Goal: Information Seeking & Learning: Learn about a topic

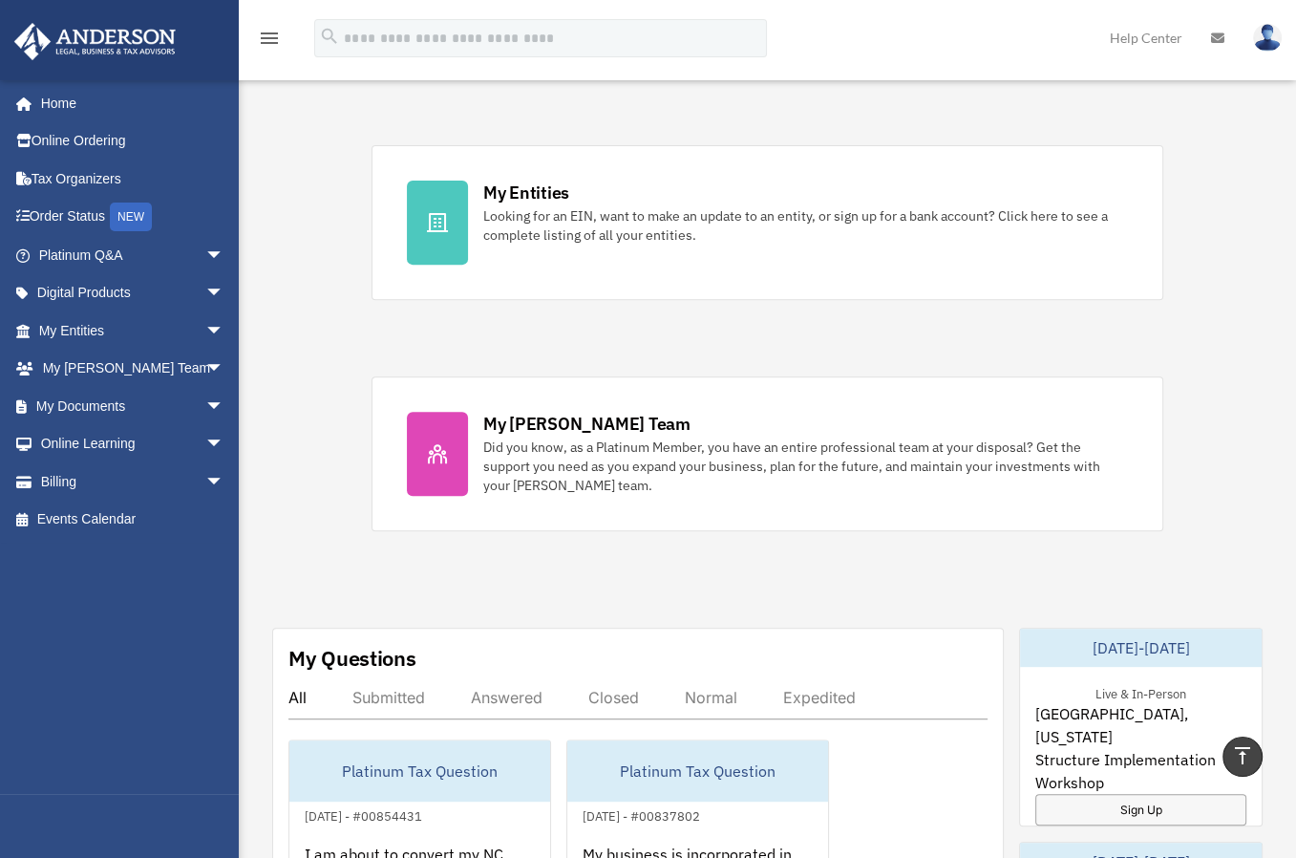
scroll to position [478, 0]
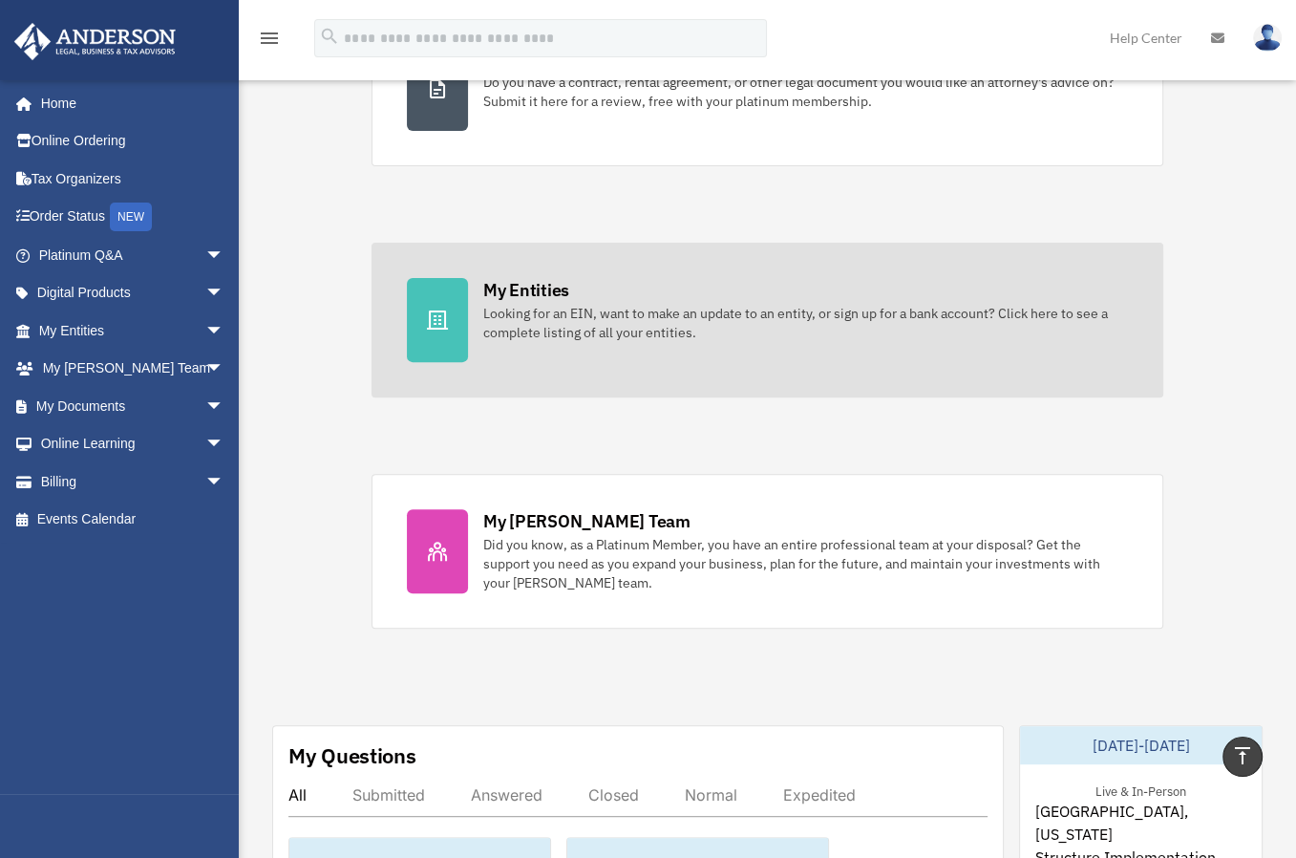
click at [509, 351] on link "My Entities Looking for an EIN, want to make an update to an entity, or sign up…" at bounding box center [768, 320] width 793 height 155
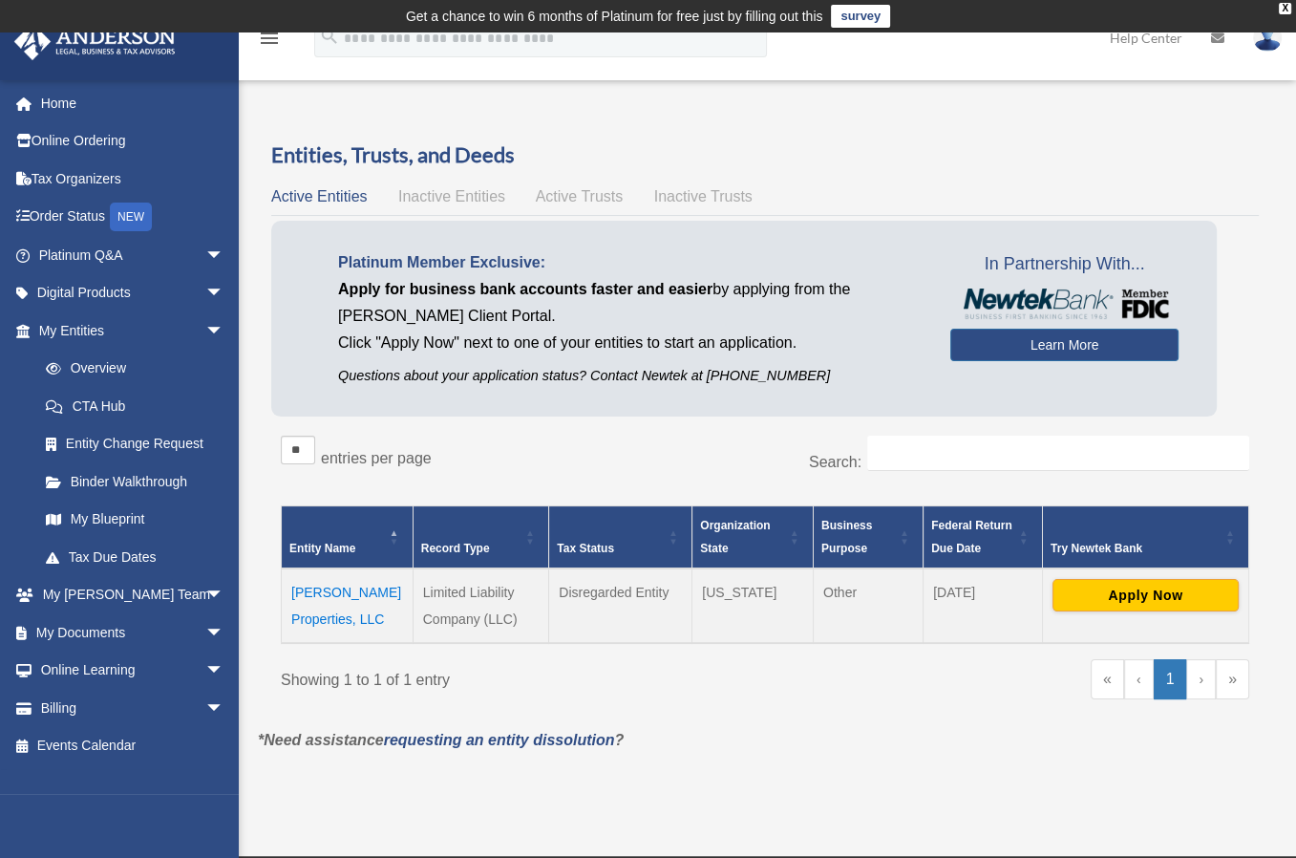
click at [499, 194] on span "Inactive Entities" at bounding box center [451, 196] width 107 height 16
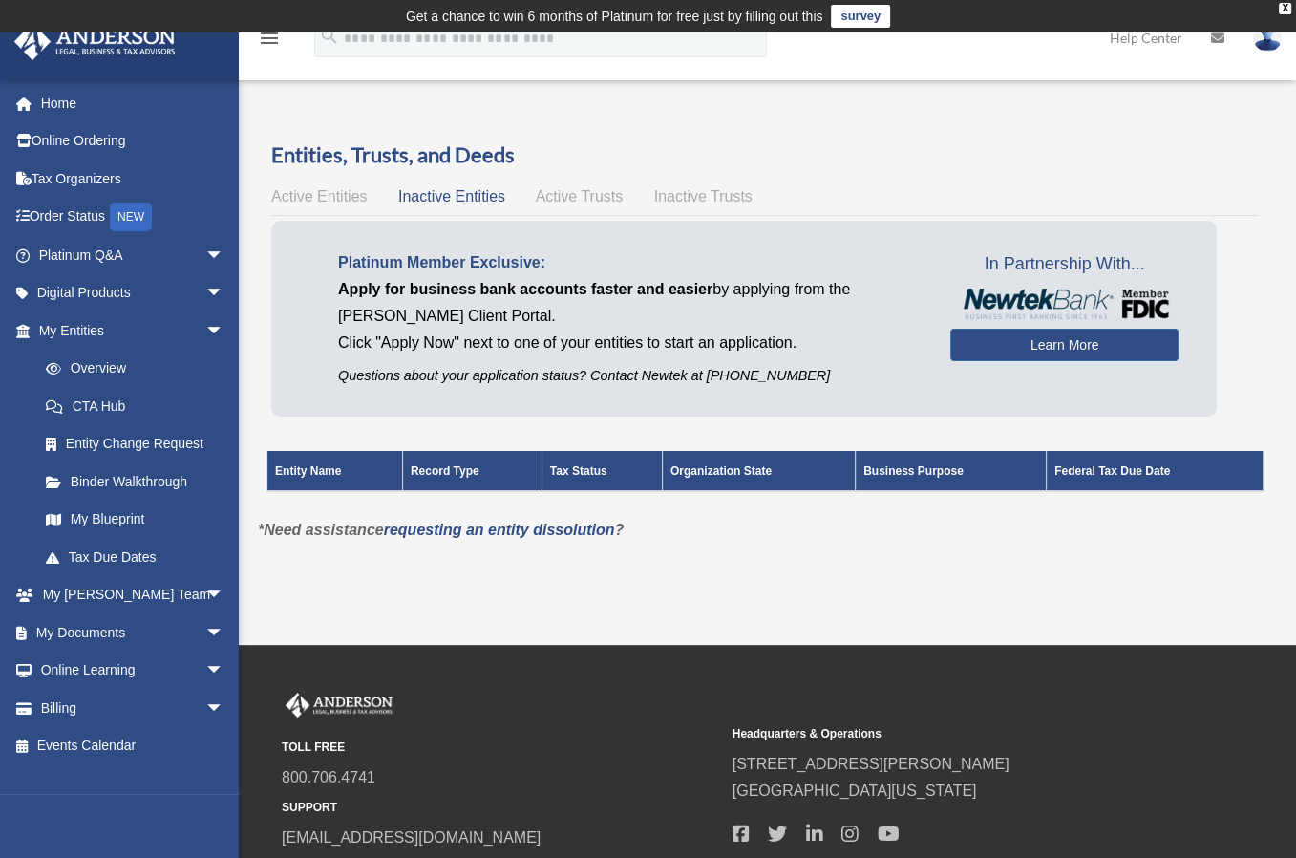
click at [550, 199] on span "Active Trusts" at bounding box center [580, 196] width 88 height 16
click at [663, 202] on span "Inactive Trusts" at bounding box center [703, 196] width 98 height 16
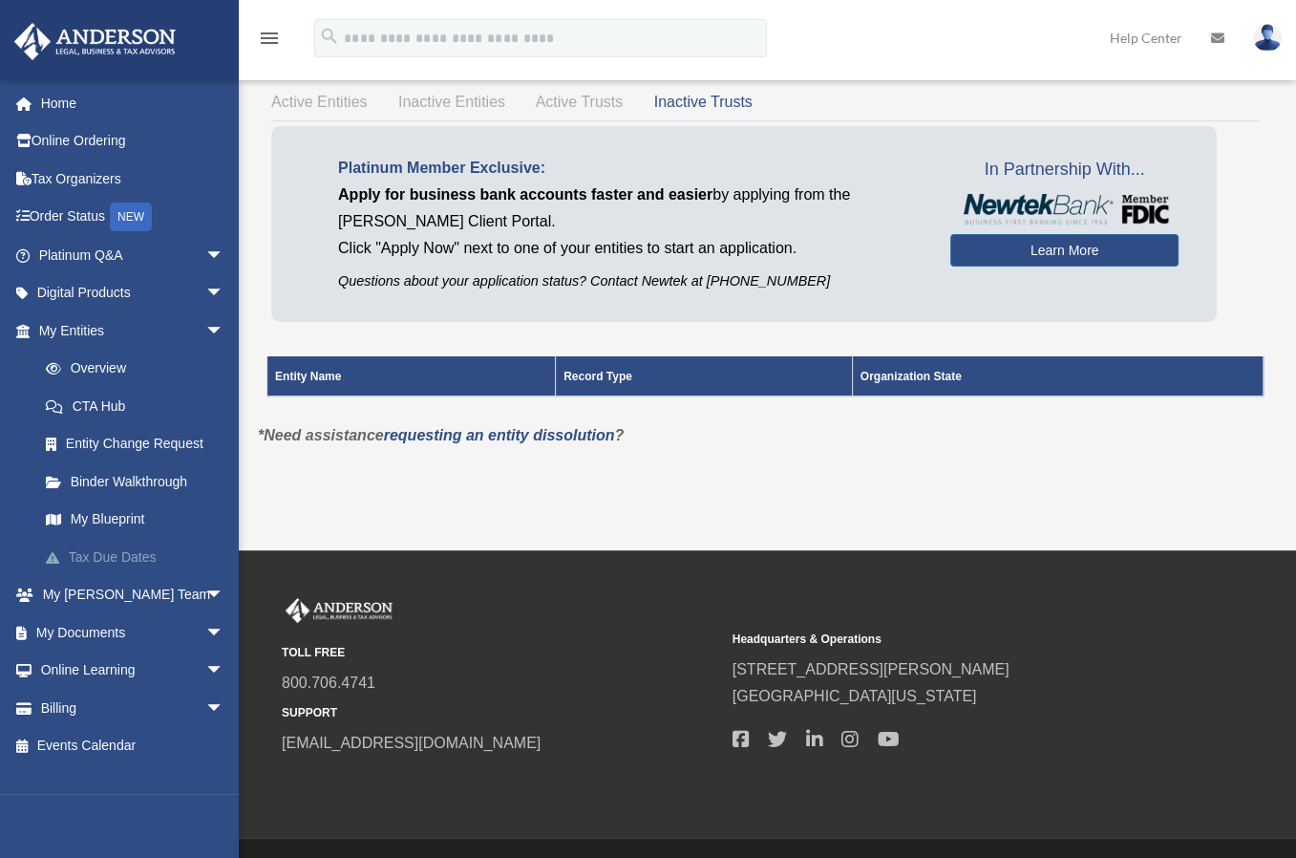
scroll to position [96, 0]
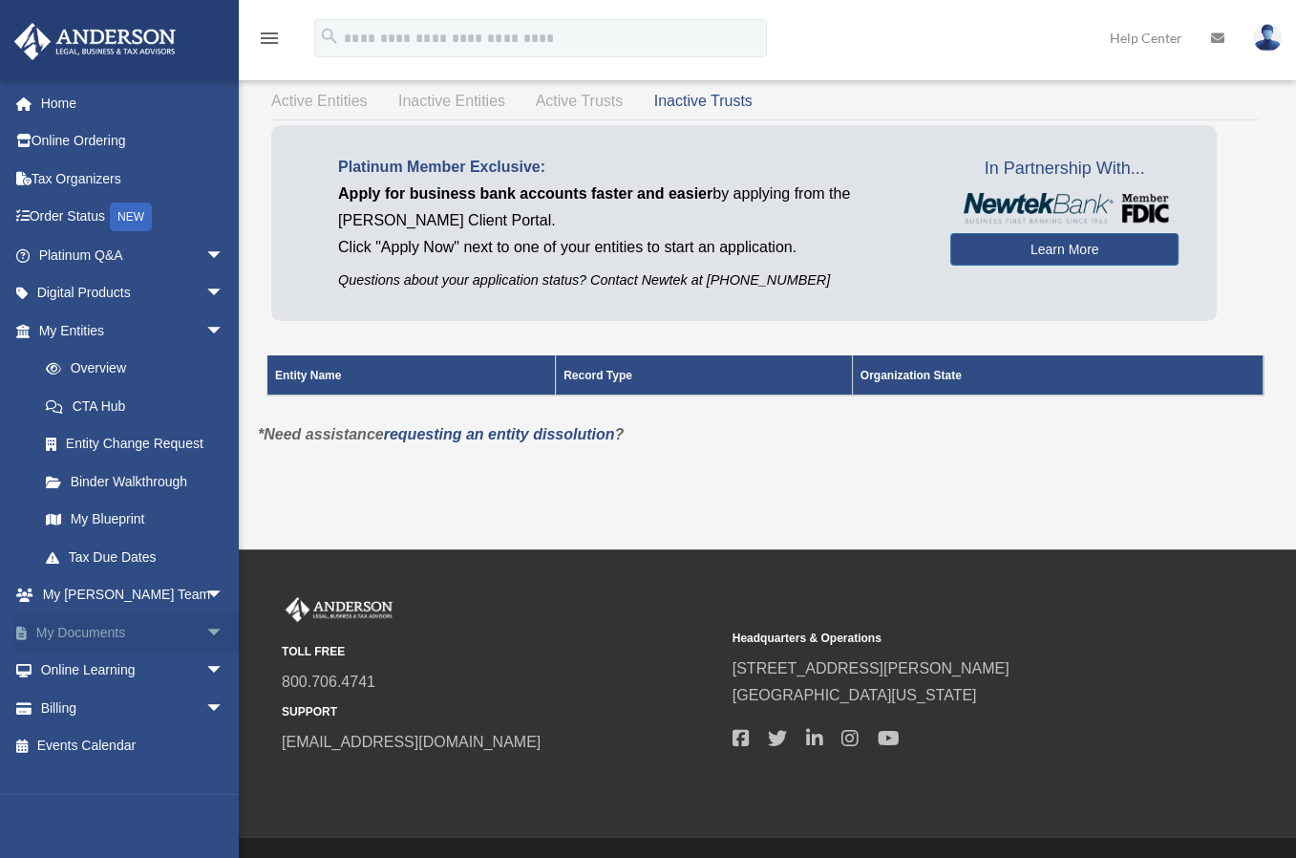
click at [205, 622] on span "arrow_drop_down" at bounding box center [224, 632] width 38 height 39
click at [78, 668] on link "Box" at bounding box center [140, 670] width 226 height 38
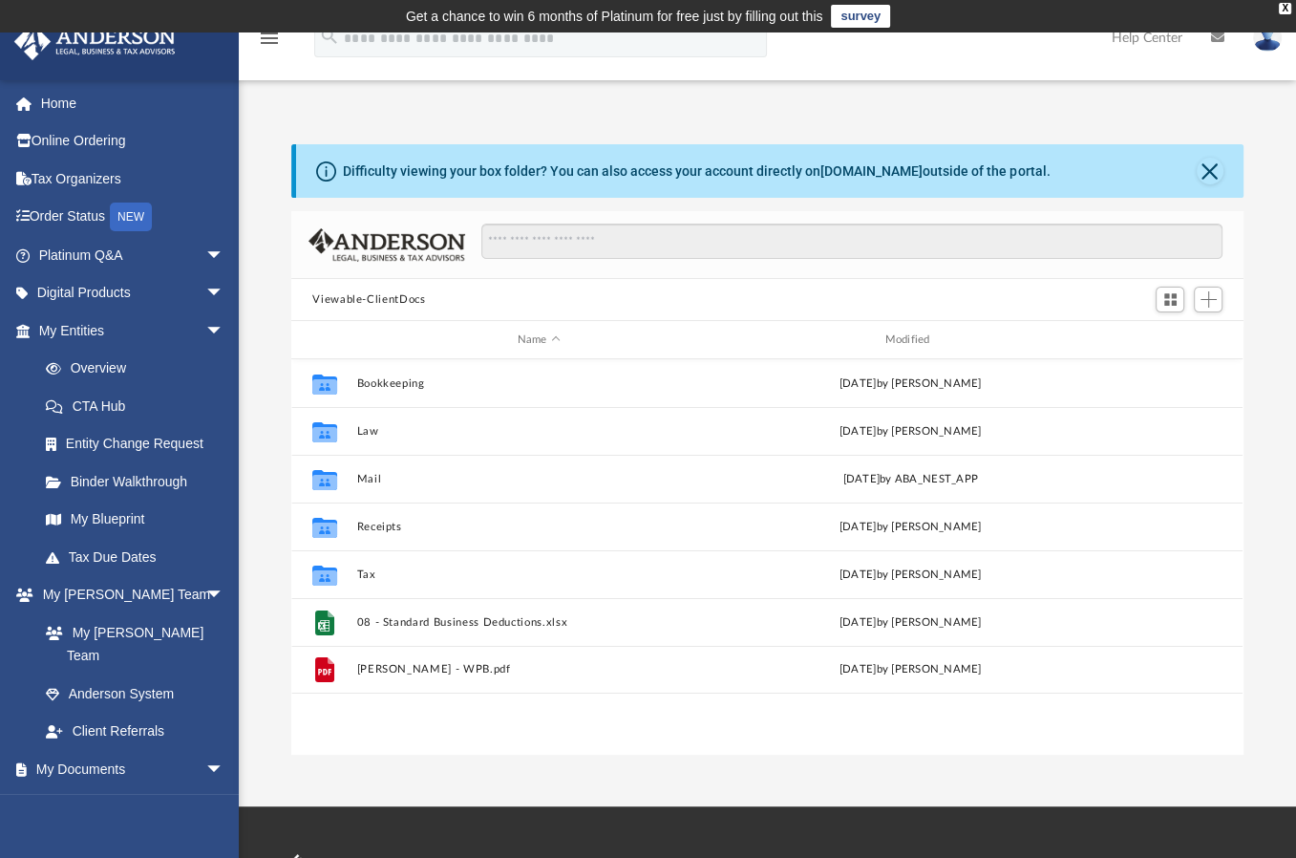
scroll to position [419, 936]
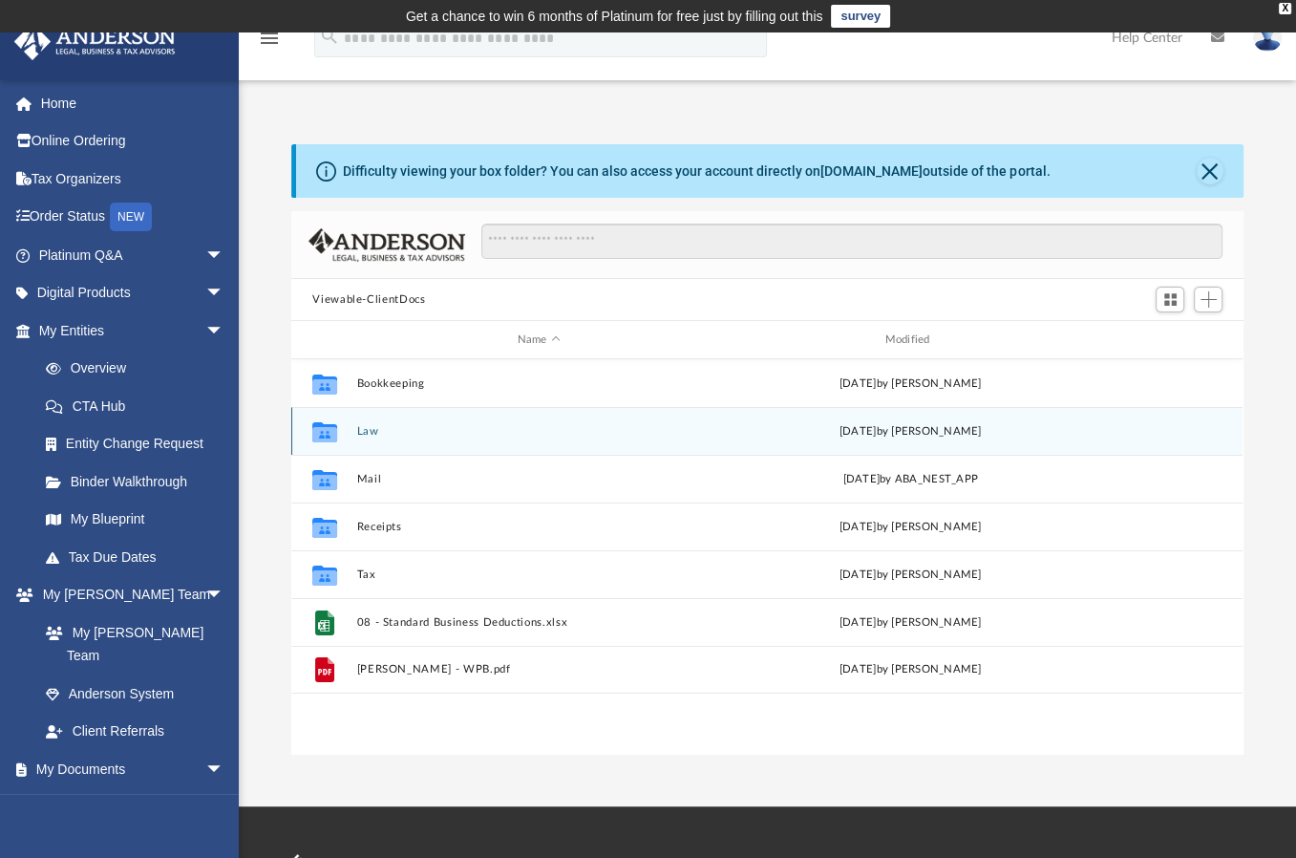
click at [372, 425] on button "Law" at bounding box center [539, 431] width 364 height 12
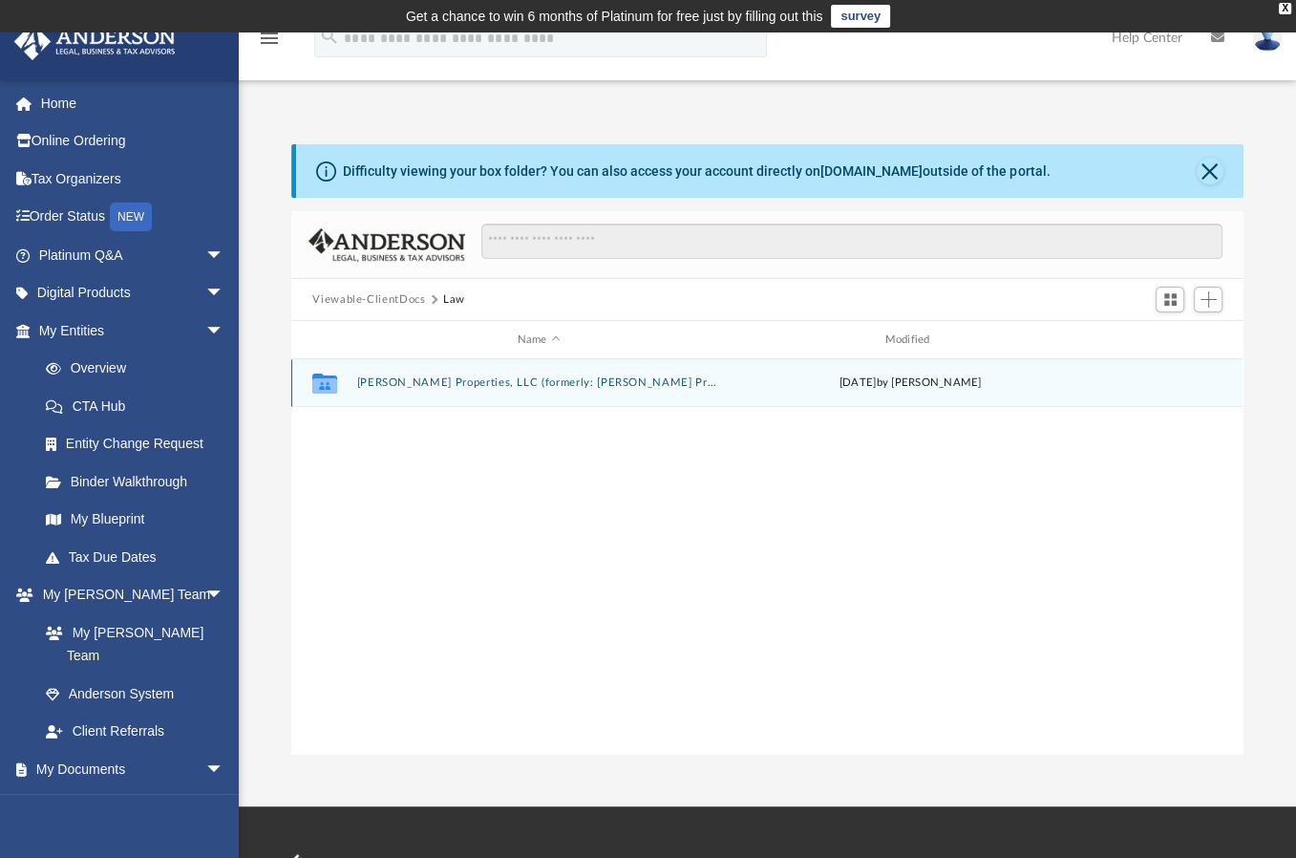
click at [432, 381] on button "Green Rose Properties, LLC (formerly: Green Rose Properties, Inc.)" at bounding box center [539, 382] width 364 height 12
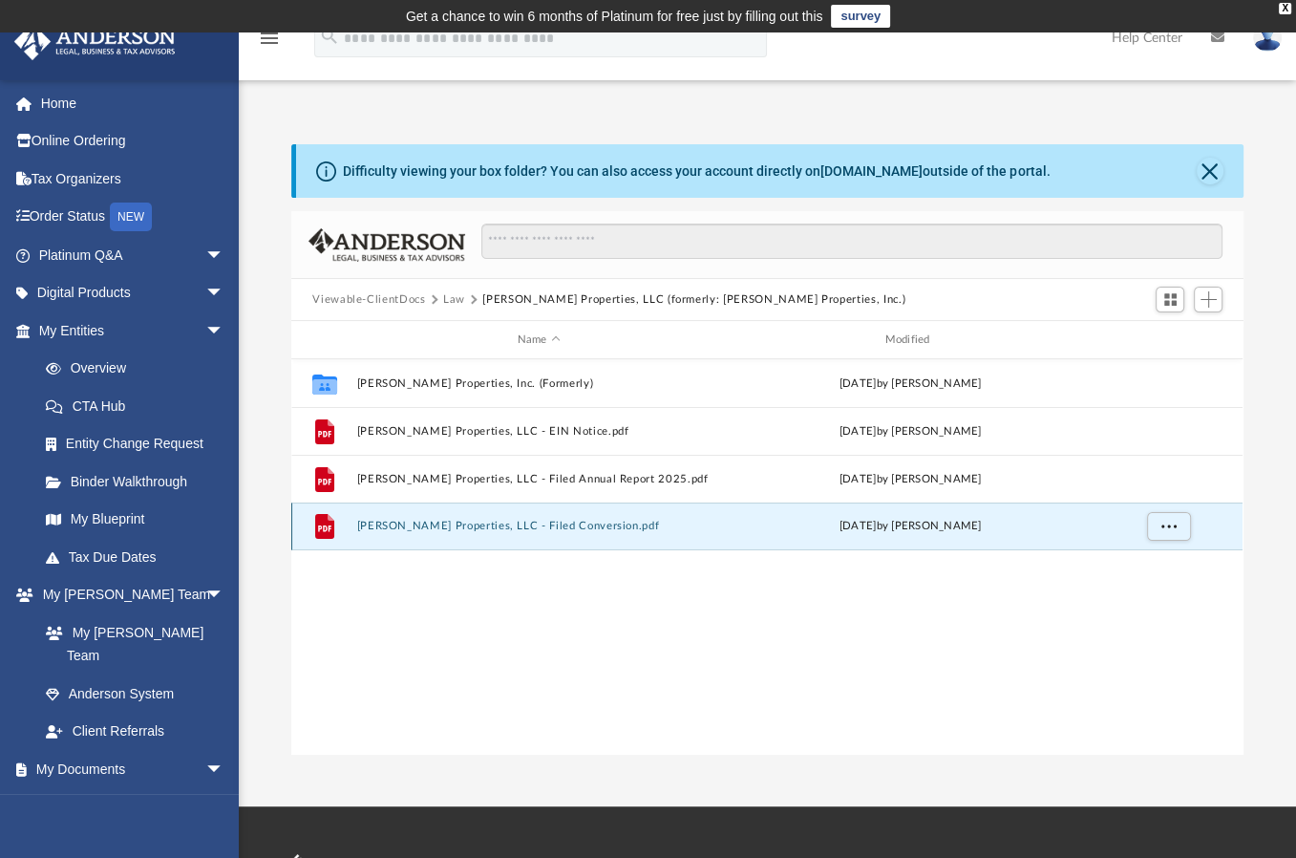
click at [450, 522] on button "Green Rose Properties, LLC - Filed Conversion.pdf" at bounding box center [539, 526] width 364 height 12
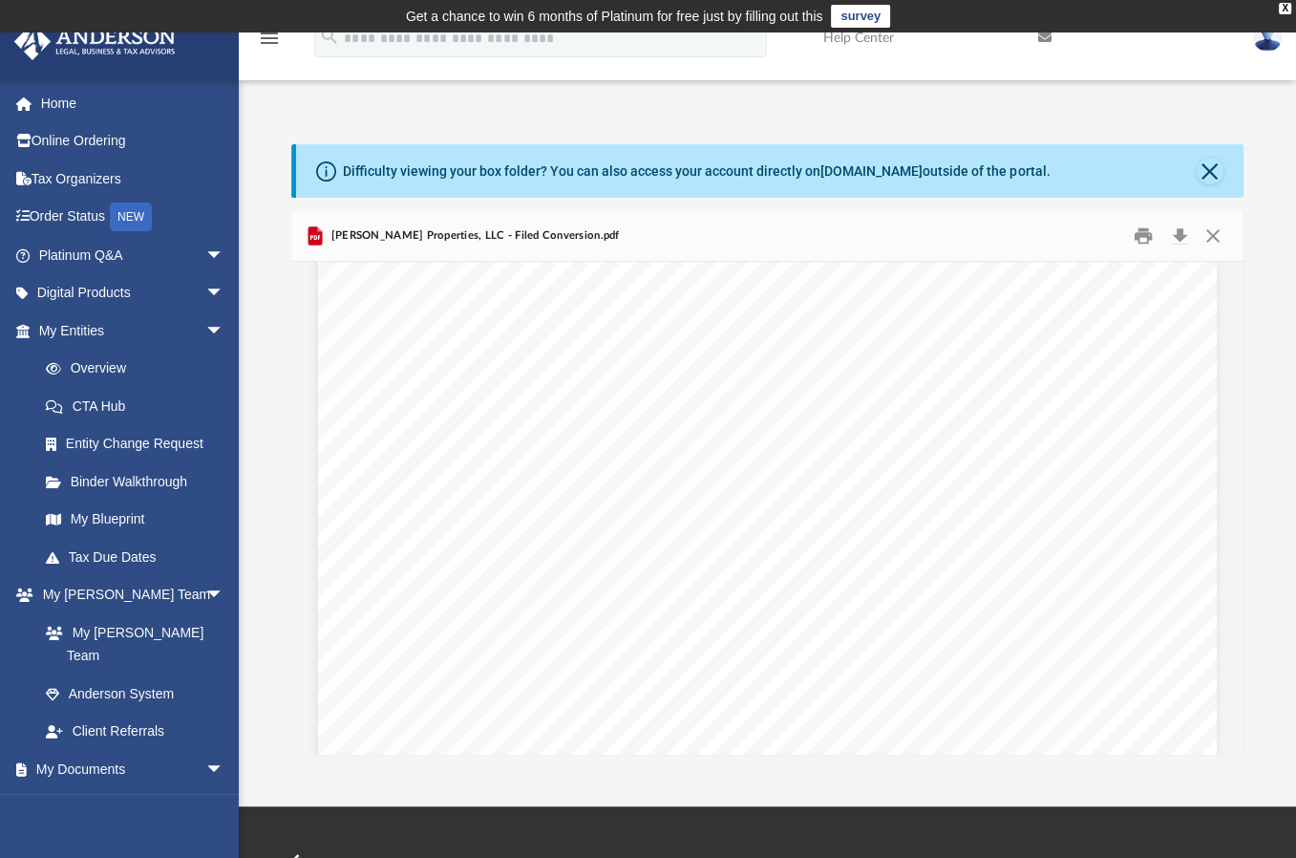
scroll to position [0, 0]
click at [1139, 238] on button "Print" at bounding box center [1143, 237] width 38 height 30
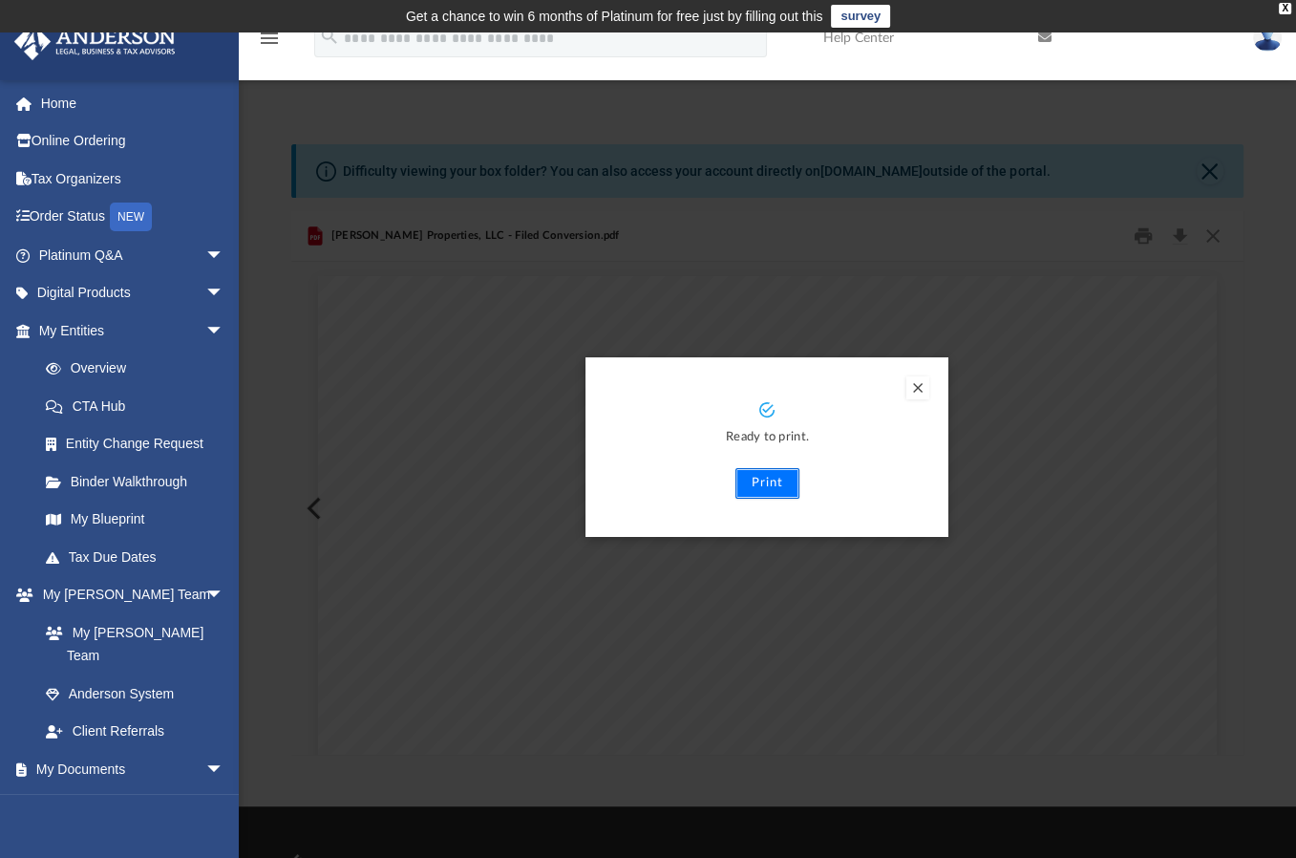
click at [775, 484] on button "Print" at bounding box center [767, 483] width 64 height 31
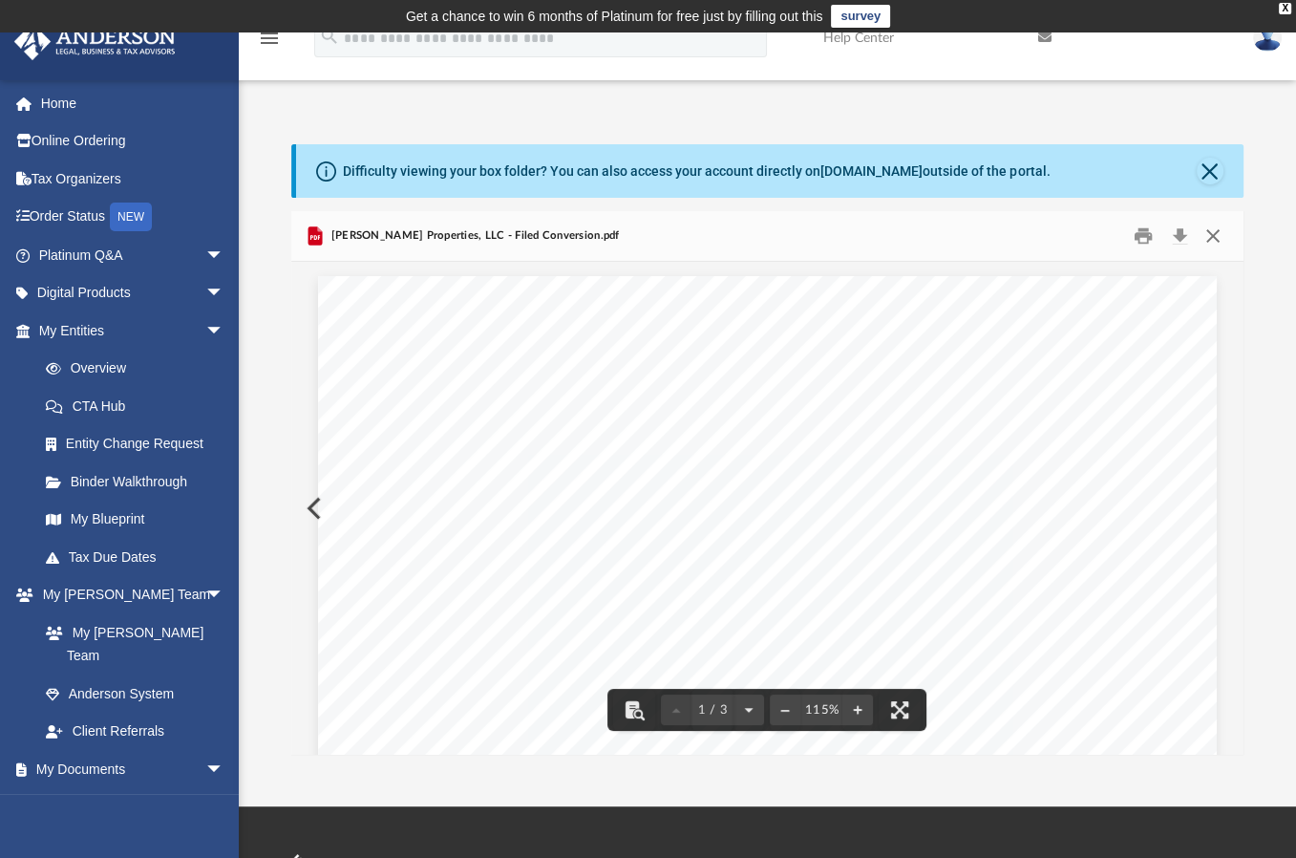
click at [1215, 236] on button "Close" at bounding box center [1213, 237] width 34 height 30
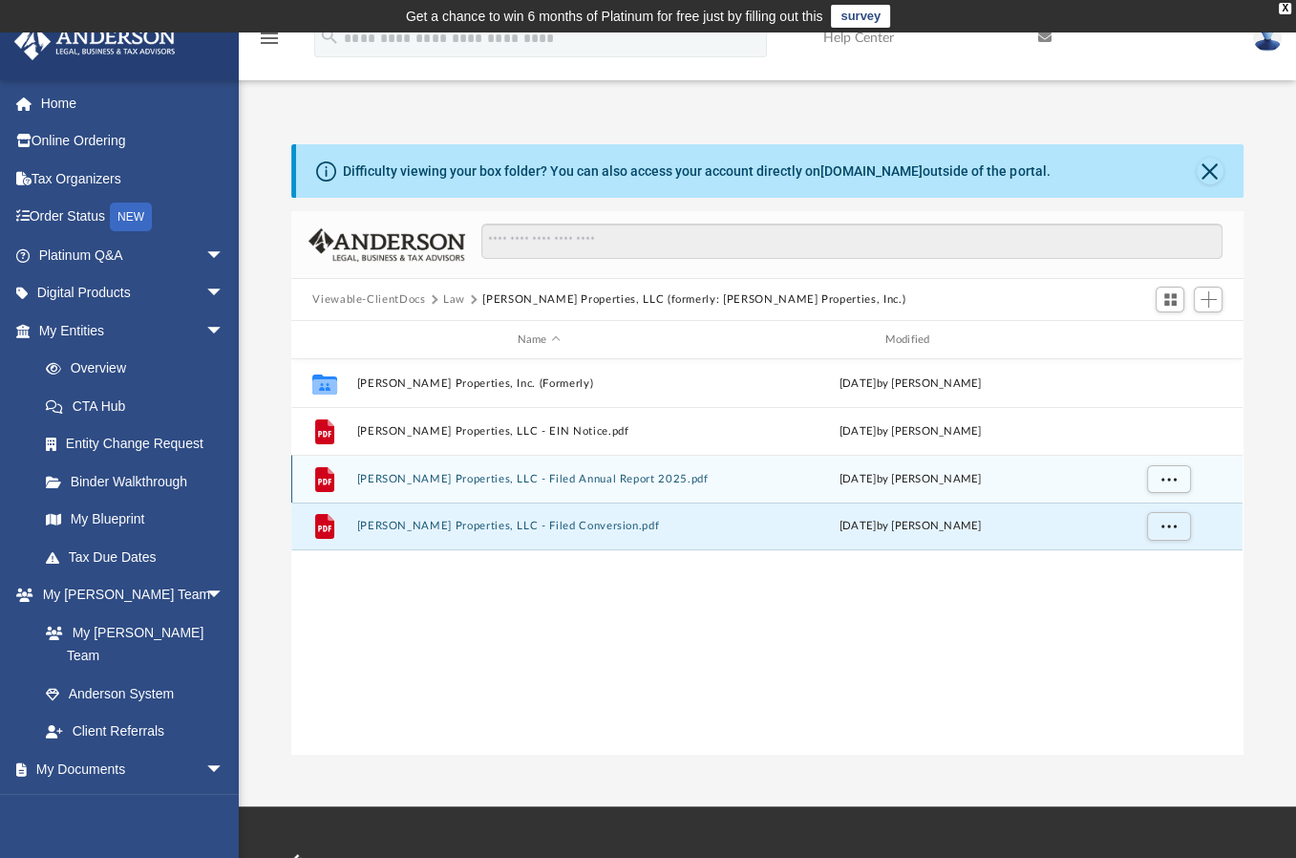
click at [518, 476] on button "Green Rose Properties, LLC - Filed Annual Report 2025.pdf" at bounding box center [539, 479] width 364 height 12
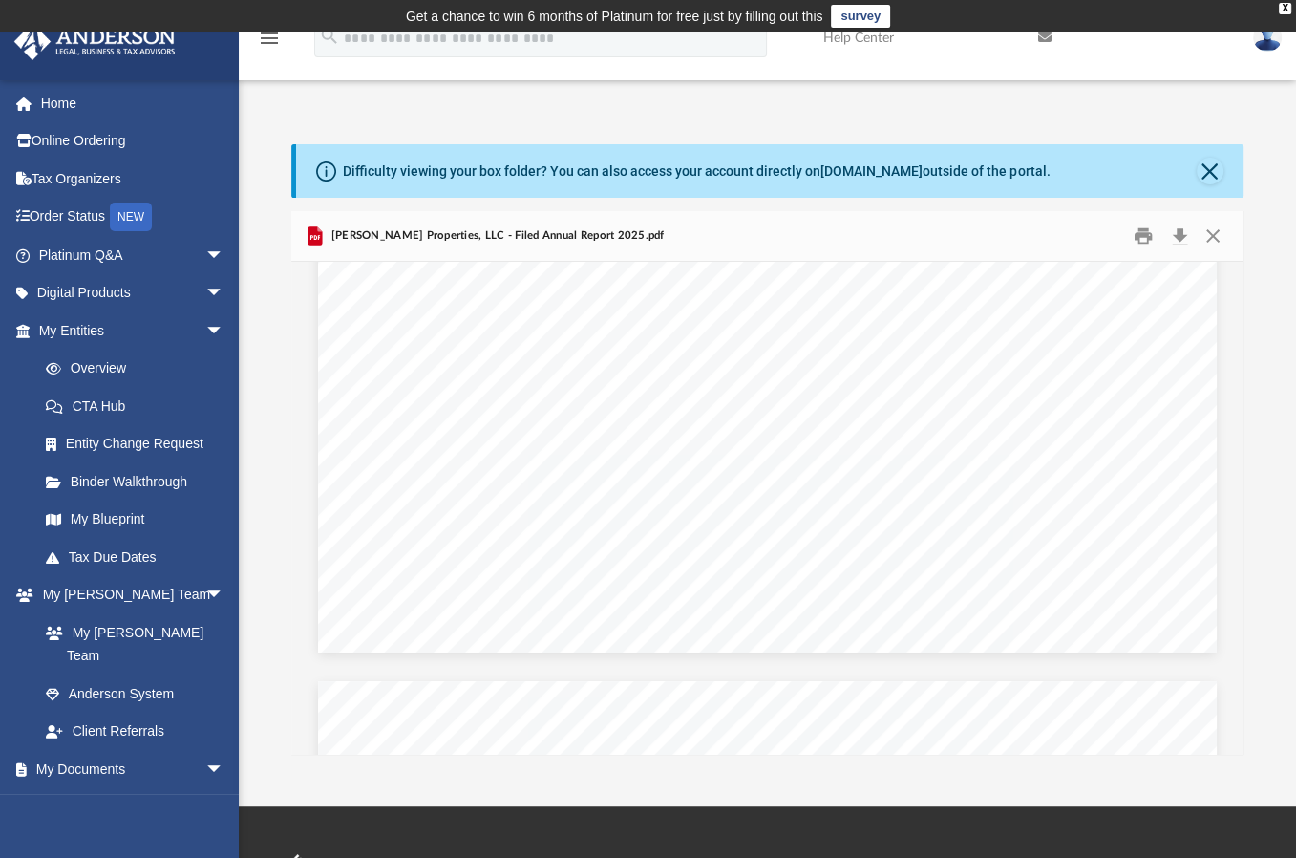
scroll to position [764, 0]
click at [967, 101] on div "App deitraj@gmail.com Sign Out deitraj@gmail.com Home Online Ordering Tax Organ…" at bounding box center [648, 419] width 1296 height 671
click at [1215, 241] on button "Close" at bounding box center [1213, 237] width 34 height 30
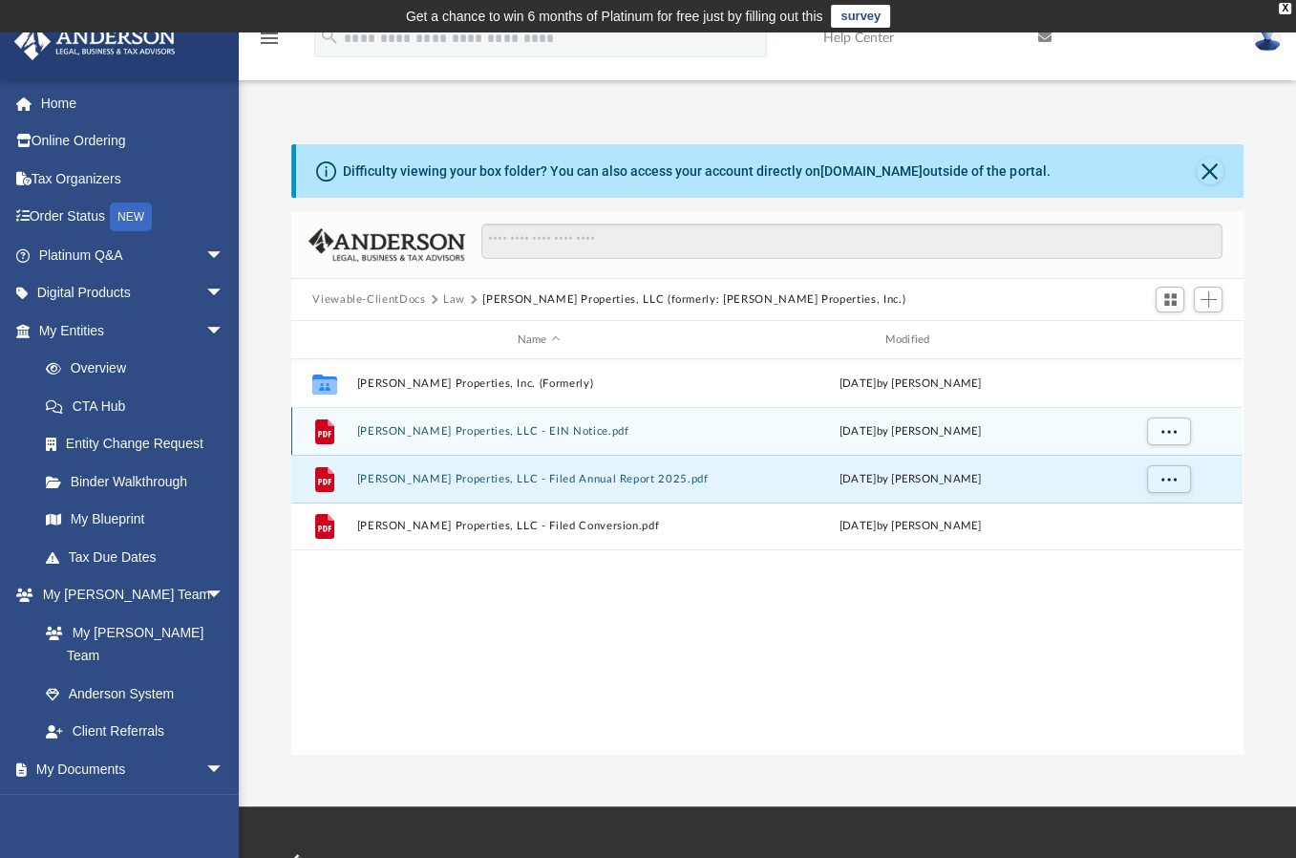
click at [395, 425] on button "Green Rose Properties, LLC - EIN Notice.pdf" at bounding box center [539, 431] width 364 height 12
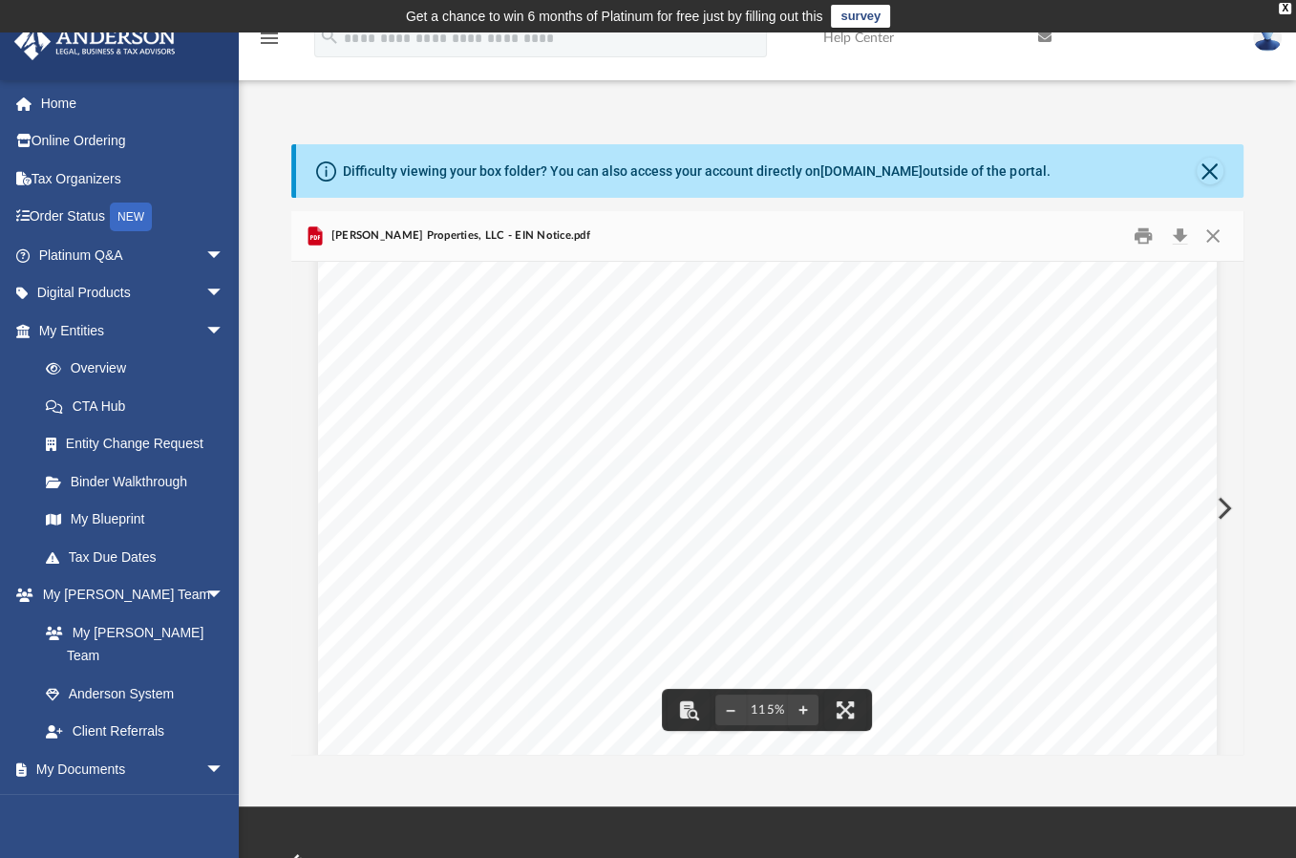
scroll to position [0, 0]
click at [1144, 228] on button "Print" at bounding box center [1143, 237] width 38 height 30
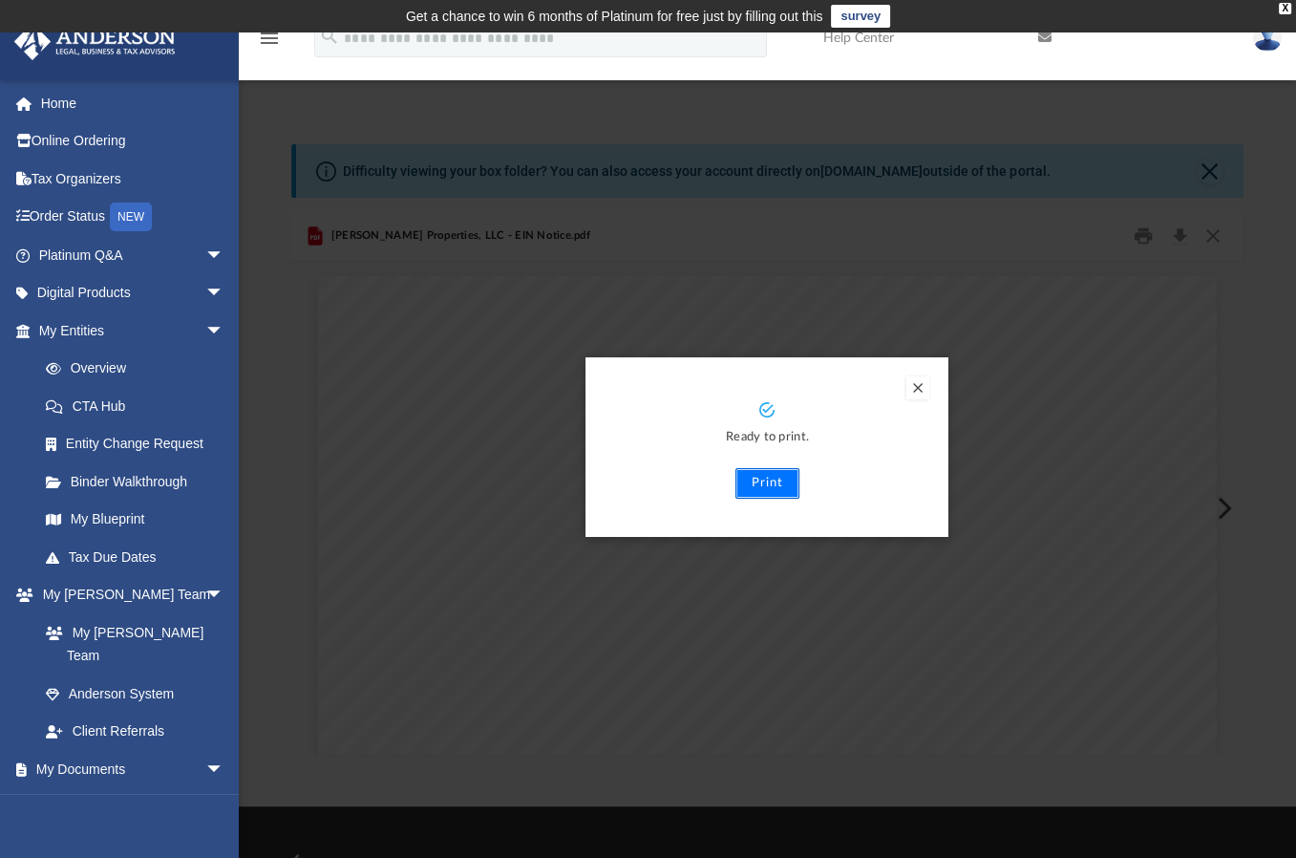
click at [778, 482] on button "Print" at bounding box center [767, 483] width 64 height 31
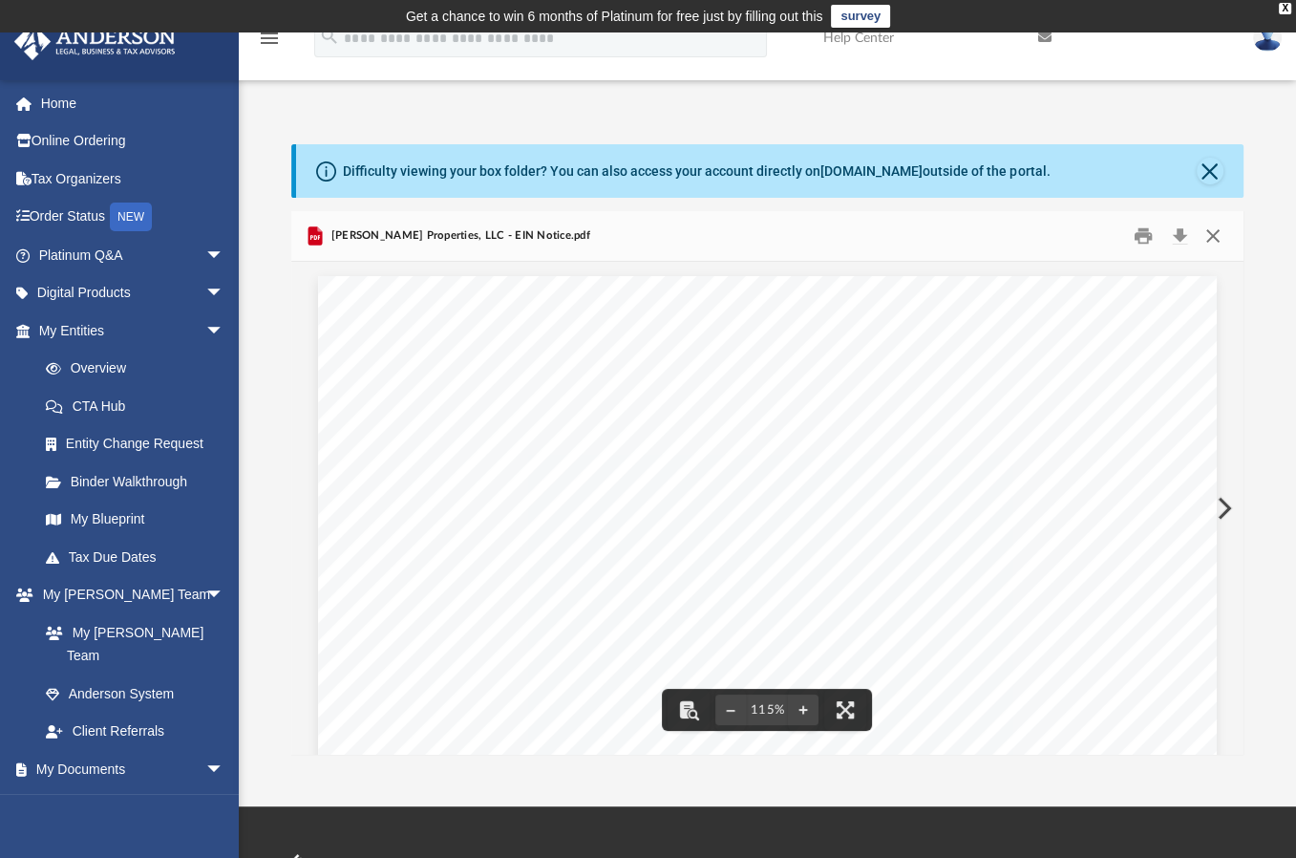
click at [1219, 232] on button "Close" at bounding box center [1213, 237] width 34 height 30
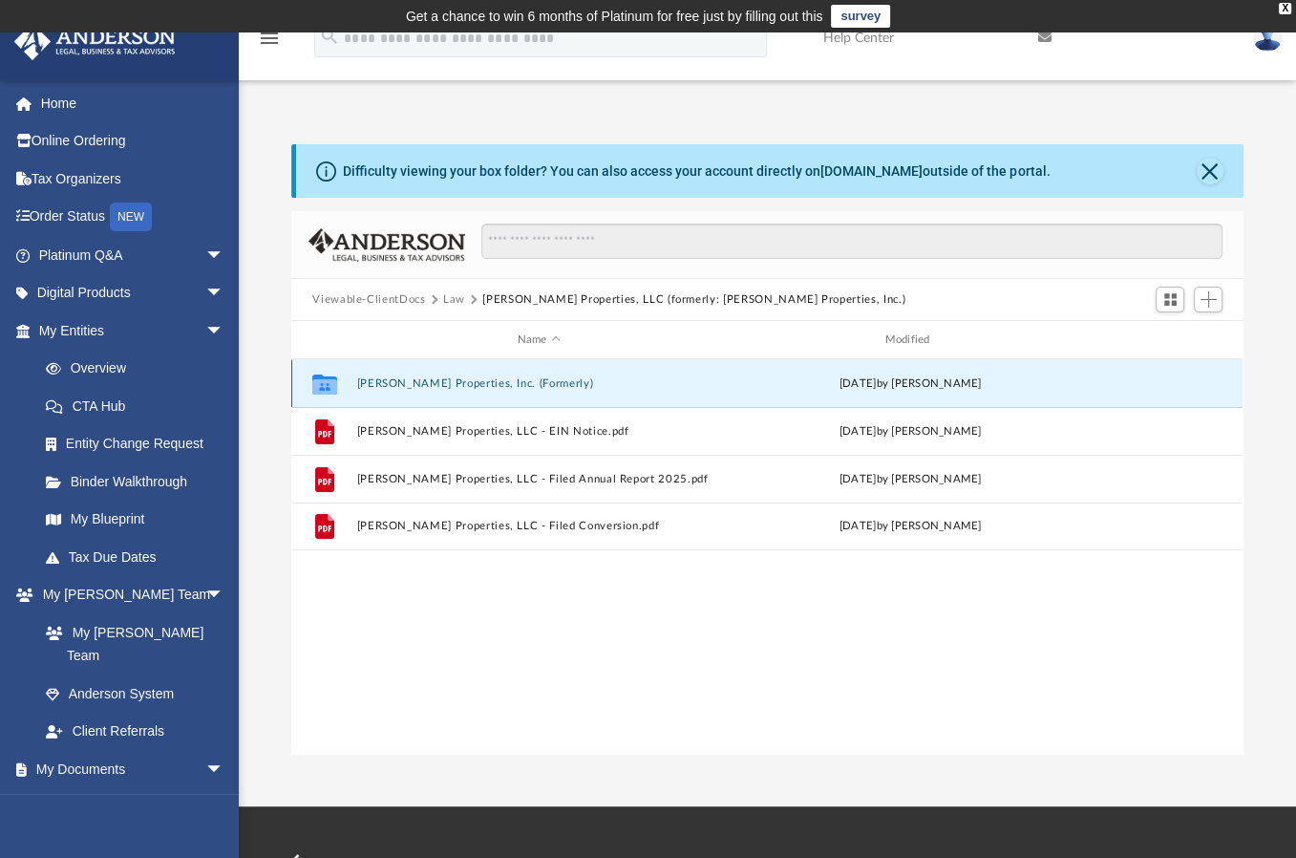
click at [465, 380] on button "Green Rose Properties, Inc. (Formerly)" at bounding box center [539, 383] width 364 height 12
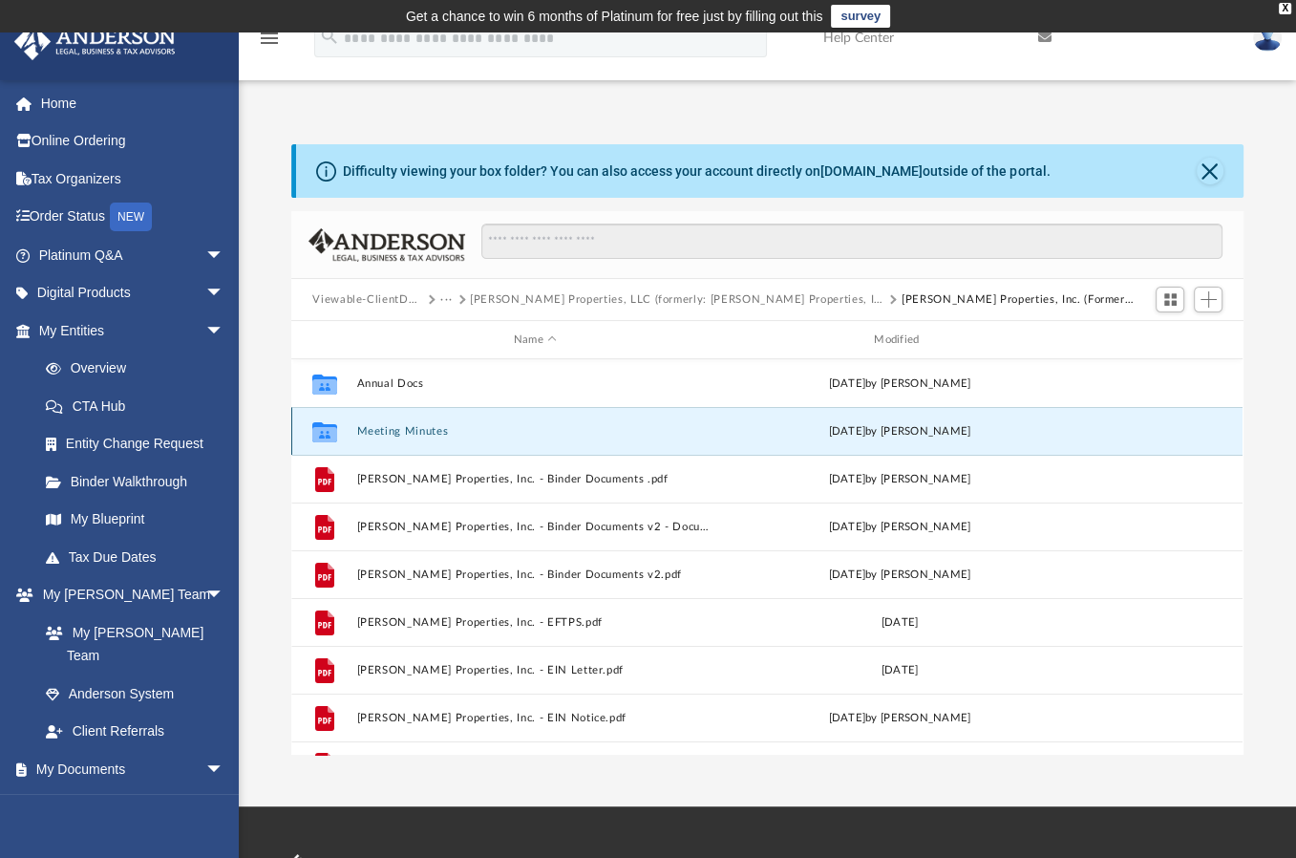
click at [378, 430] on button "Meeting Minutes" at bounding box center [535, 431] width 356 height 12
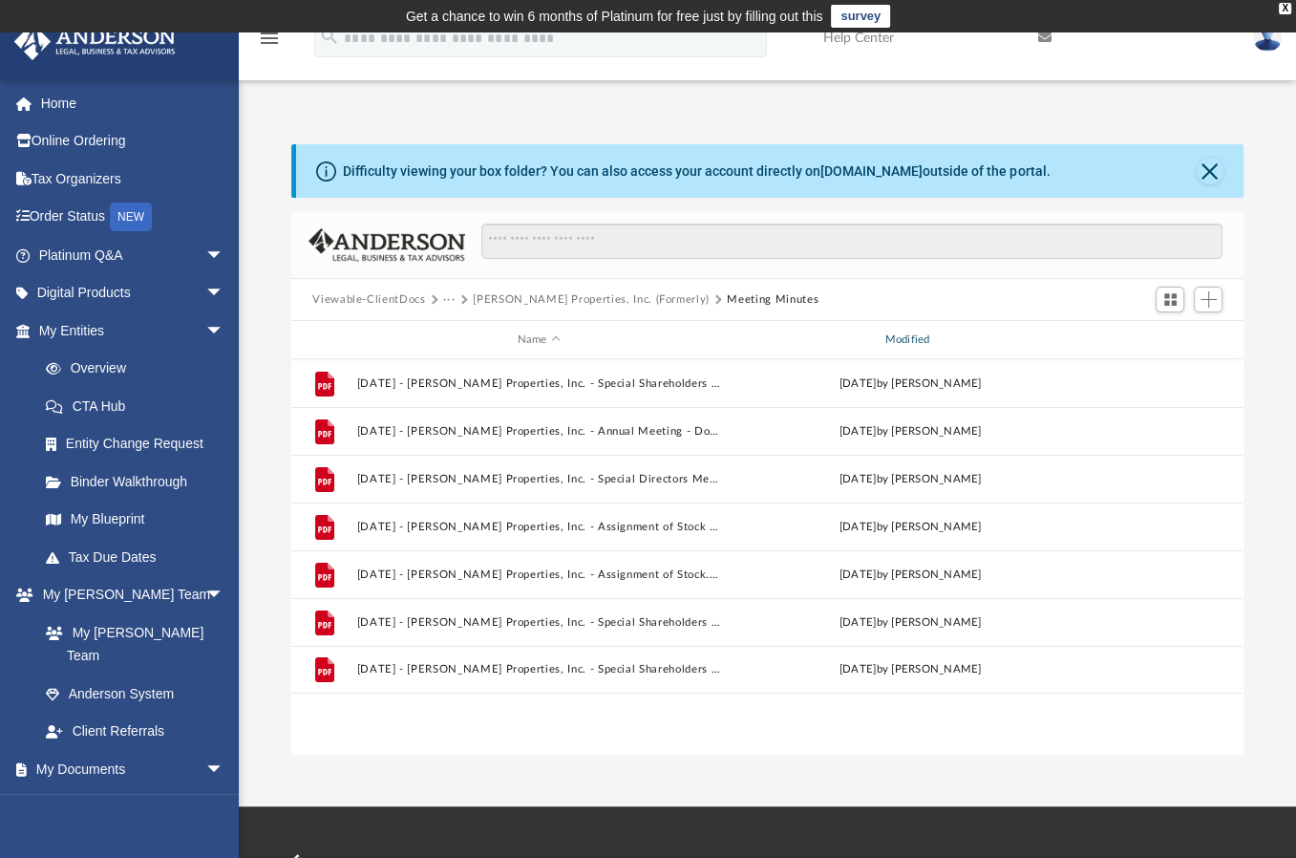
click at [905, 337] on div "Modified" at bounding box center [911, 339] width 364 height 17
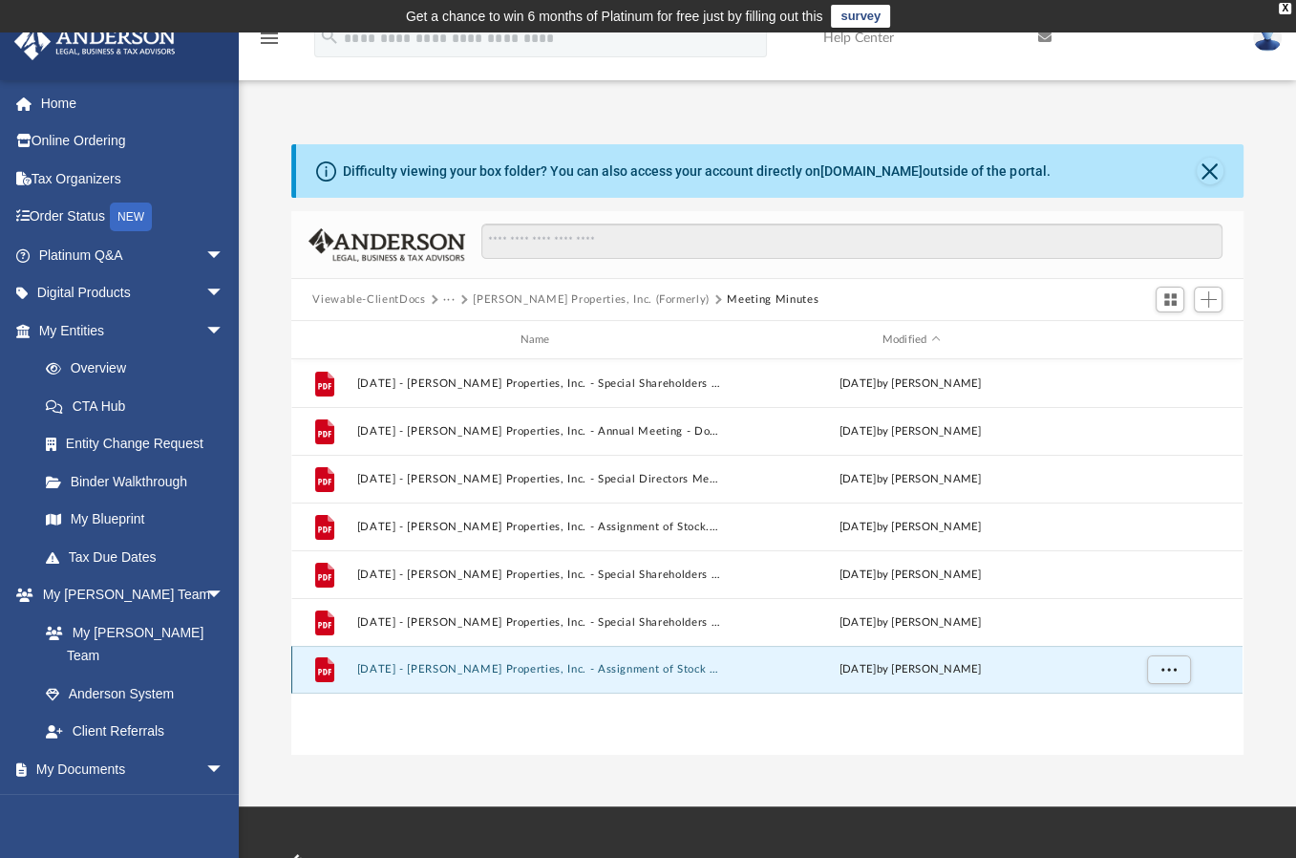
click at [477, 668] on button "2025.01.01 - Green Rose Properties, Inc. - Assignment of Stock - DocuSigned.pdf" at bounding box center [539, 669] width 364 height 12
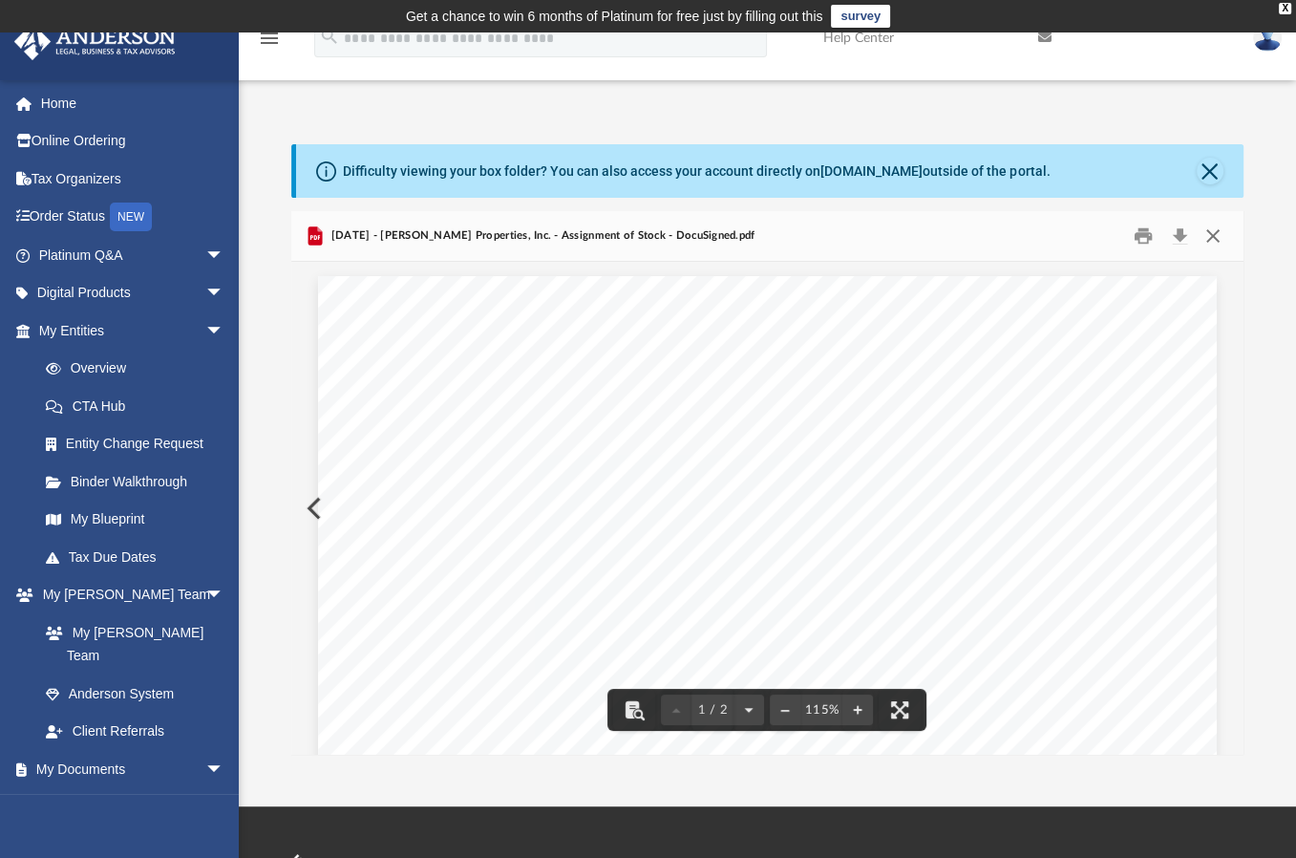
click at [1211, 235] on button "Close" at bounding box center [1213, 237] width 34 height 30
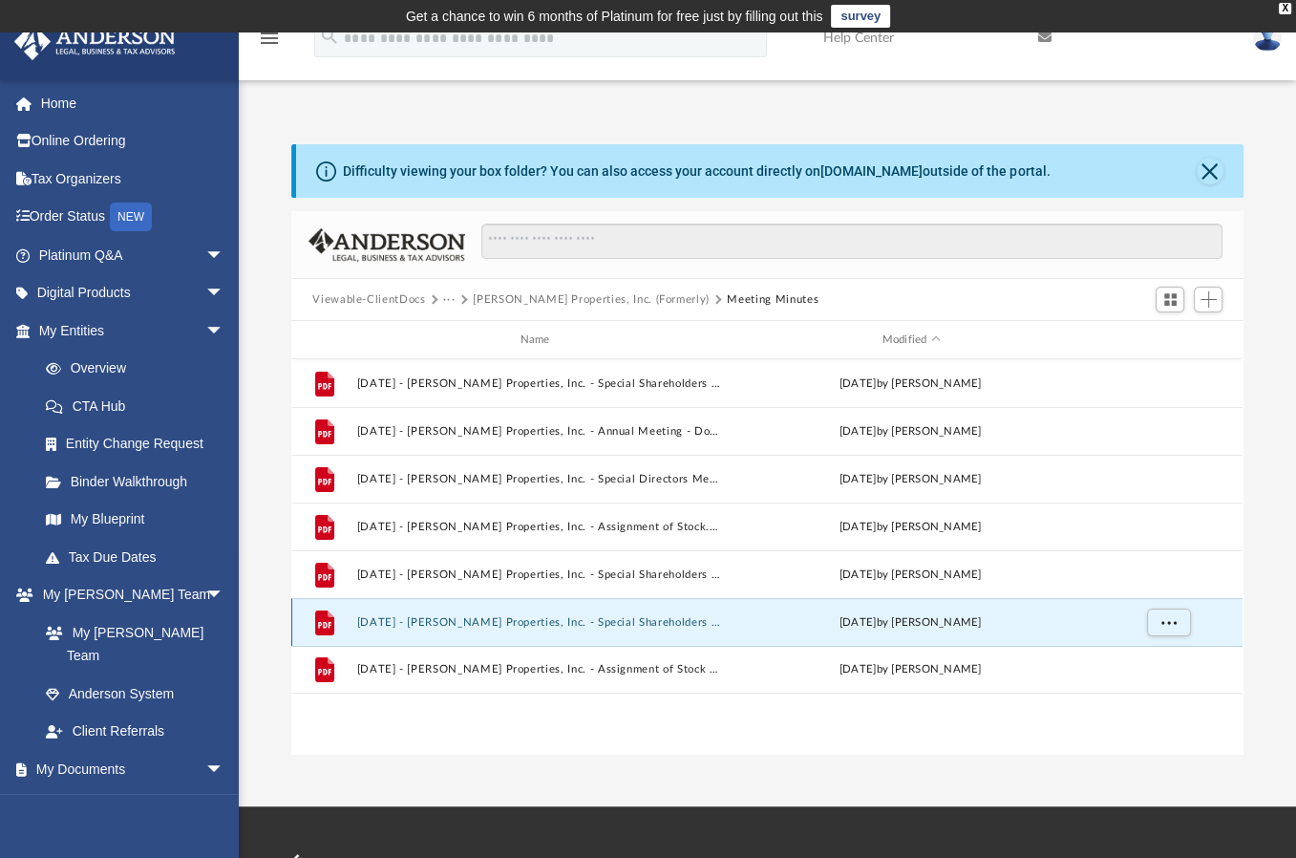
click at [485, 619] on button "2025.01.01 - Green Rose Properties, Inc. - Special Shareholders Meeting - DocuS…" at bounding box center [539, 622] width 364 height 12
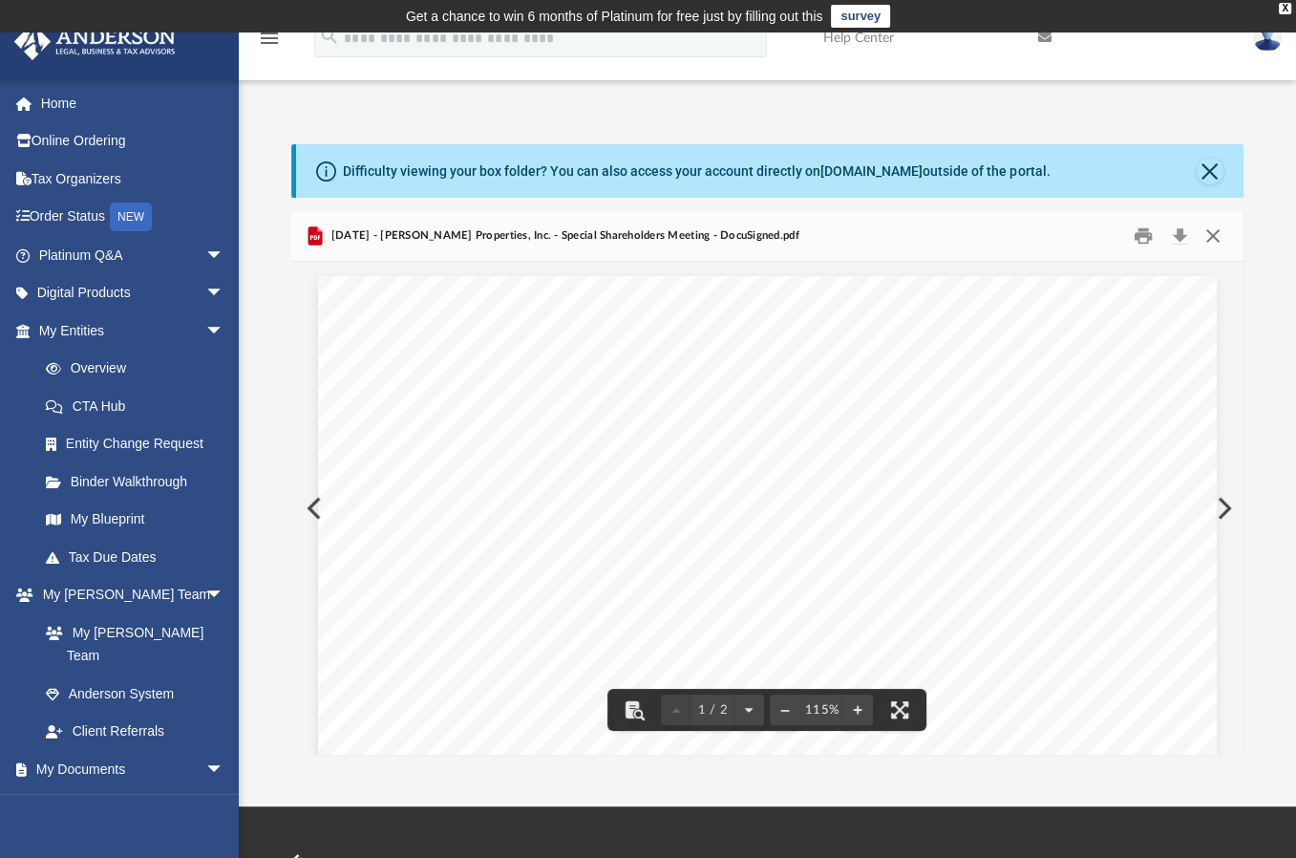
click at [1220, 240] on button "Close" at bounding box center [1213, 237] width 34 height 30
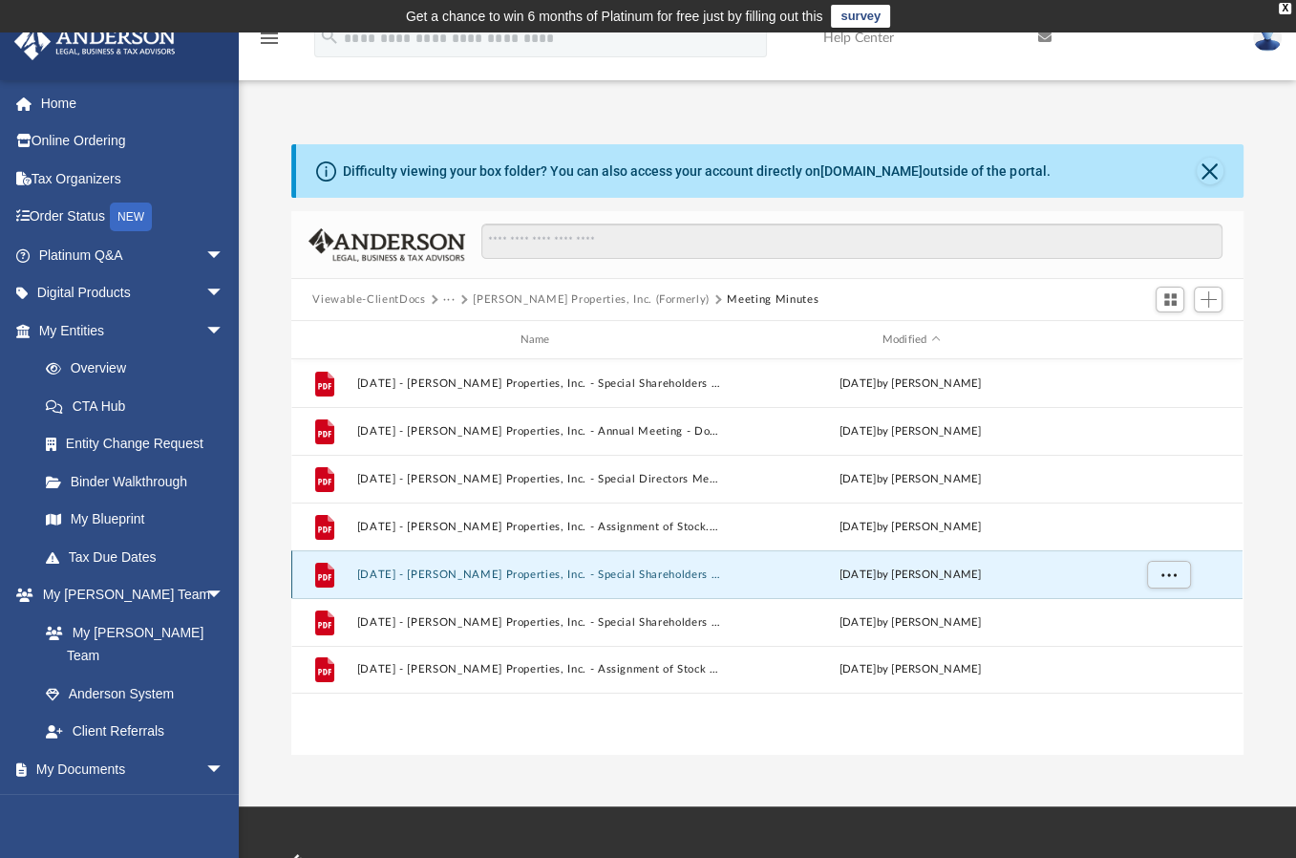
click at [498, 569] on button "2025.01.01 - Green Rose Properties, Inc. - Special Shareholders Meeting.pdf" at bounding box center [539, 574] width 364 height 12
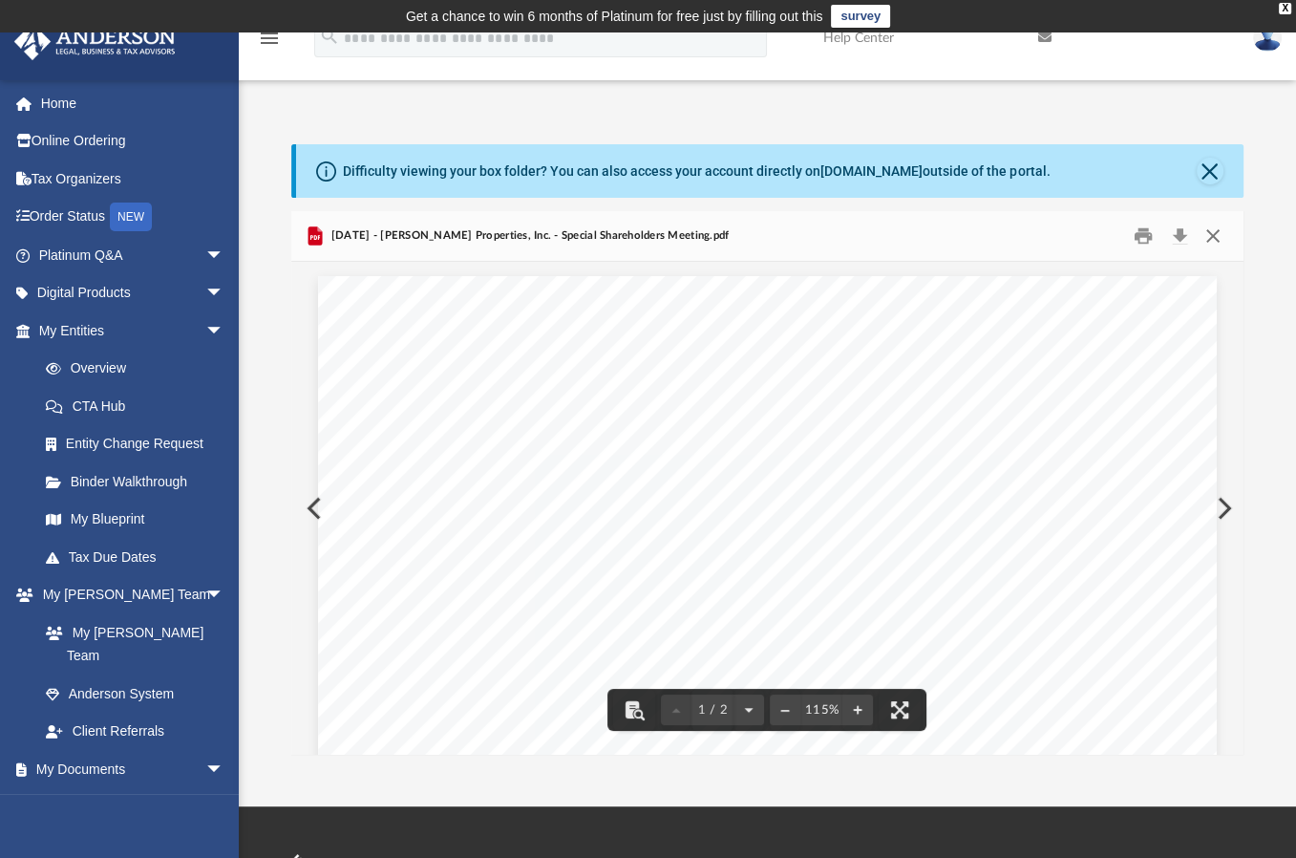
click at [1209, 234] on button "Close" at bounding box center [1213, 237] width 34 height 30
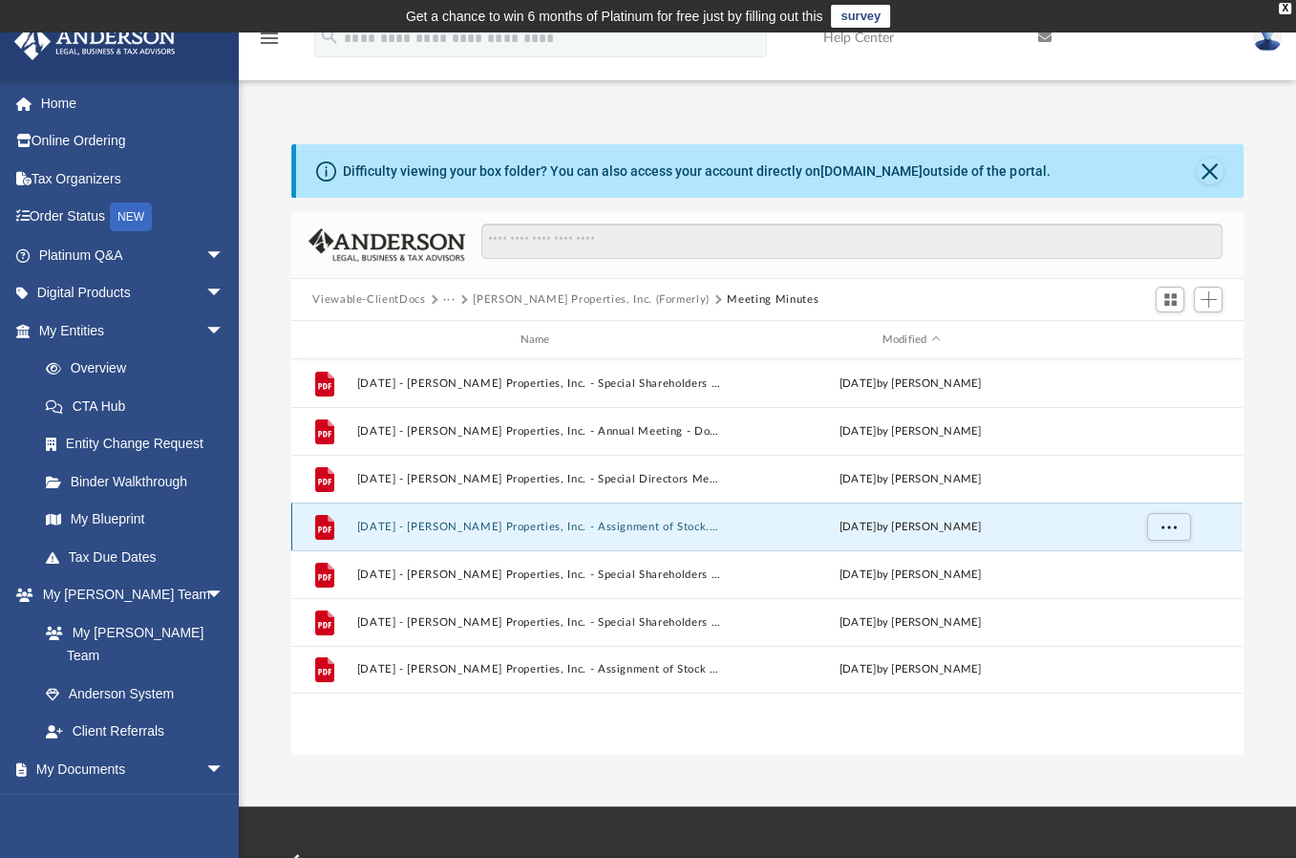
click at [605, 523] on button "2025.01.01 - Green Rose Properties, Inc. - Assignment of Stock.pdf" at bounding box center [539, 527] width 364 height 12
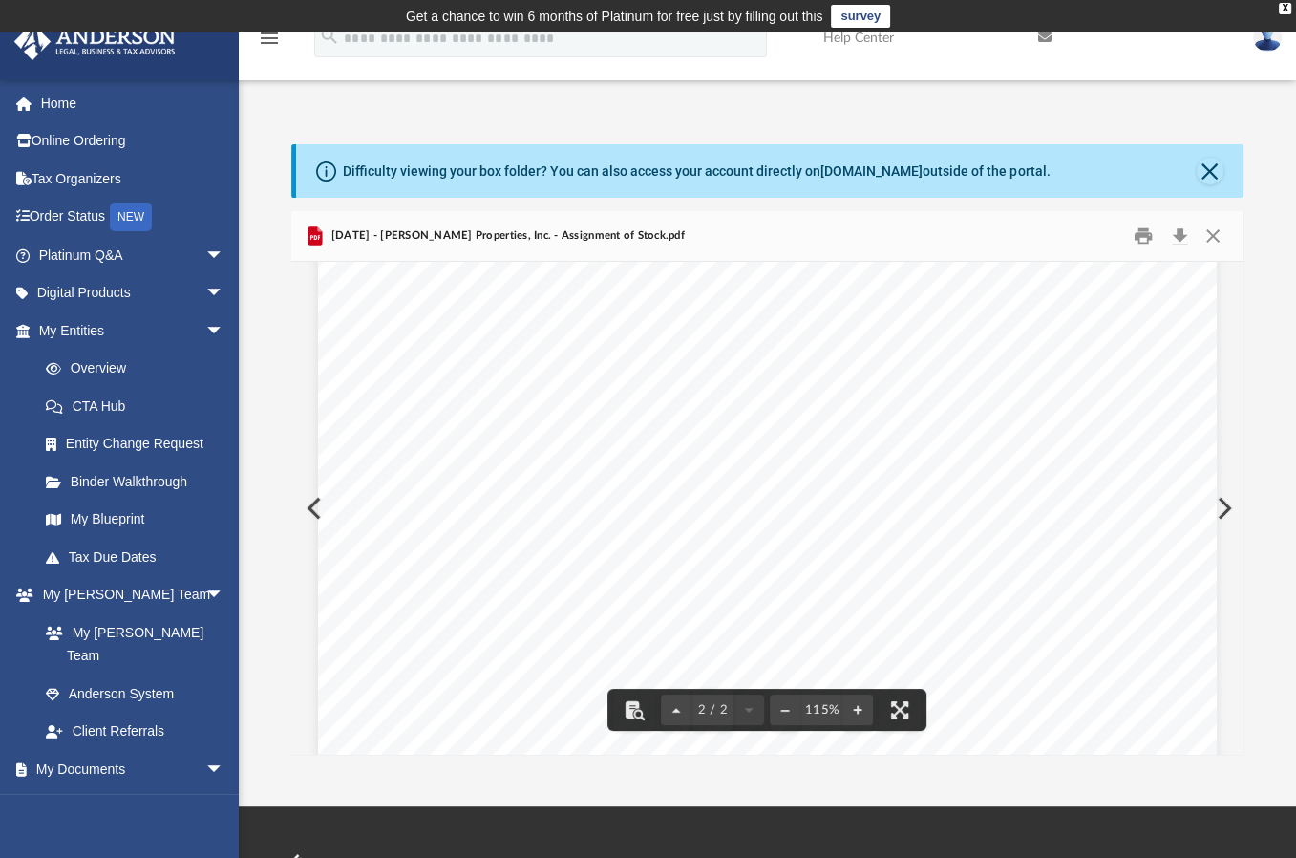
scroll to position [1815, 0]
click at [1217, 237] on button "Close" at bounding box center [1213, 237] width 34 height 30
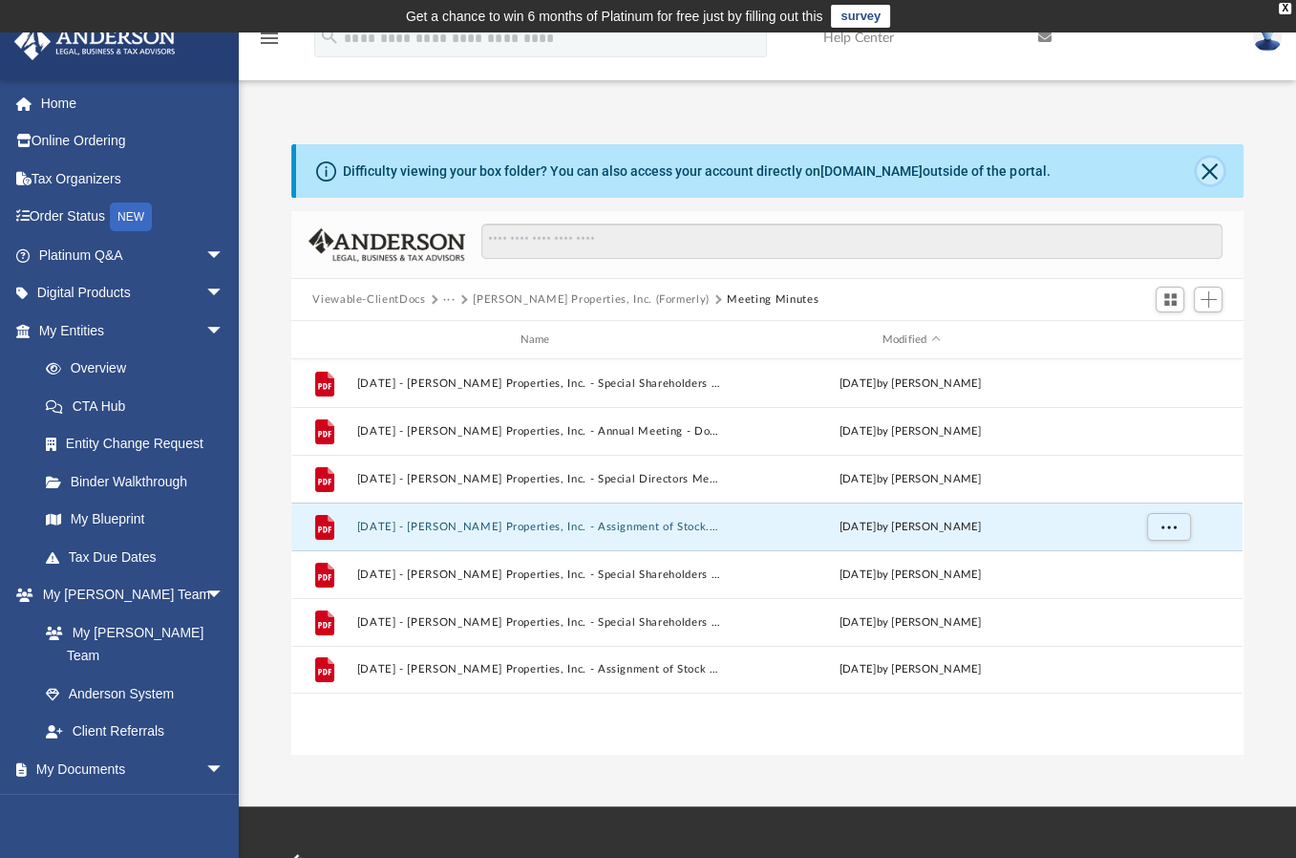
click at [1207, 173] on button "Close" at bounding box center [1210, 171] width 27 height 27
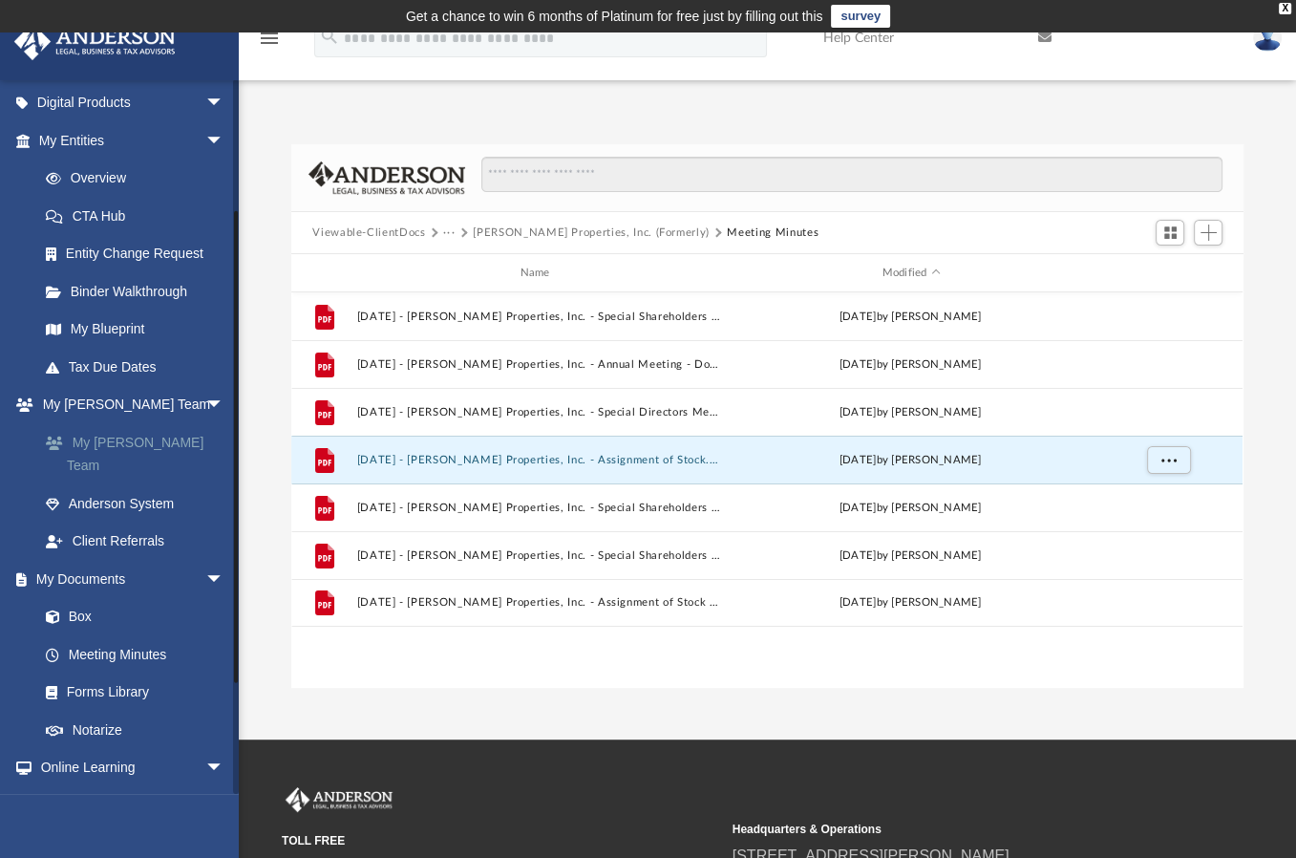
scroll to position [191, 0]
click at [79, 597] on link "Box" at bounding box center [140, 616] width 226 height 38
click at [394, 234] on button "Viewable-ClientDocs" at bounding box center [368, 232] width 113 height 17
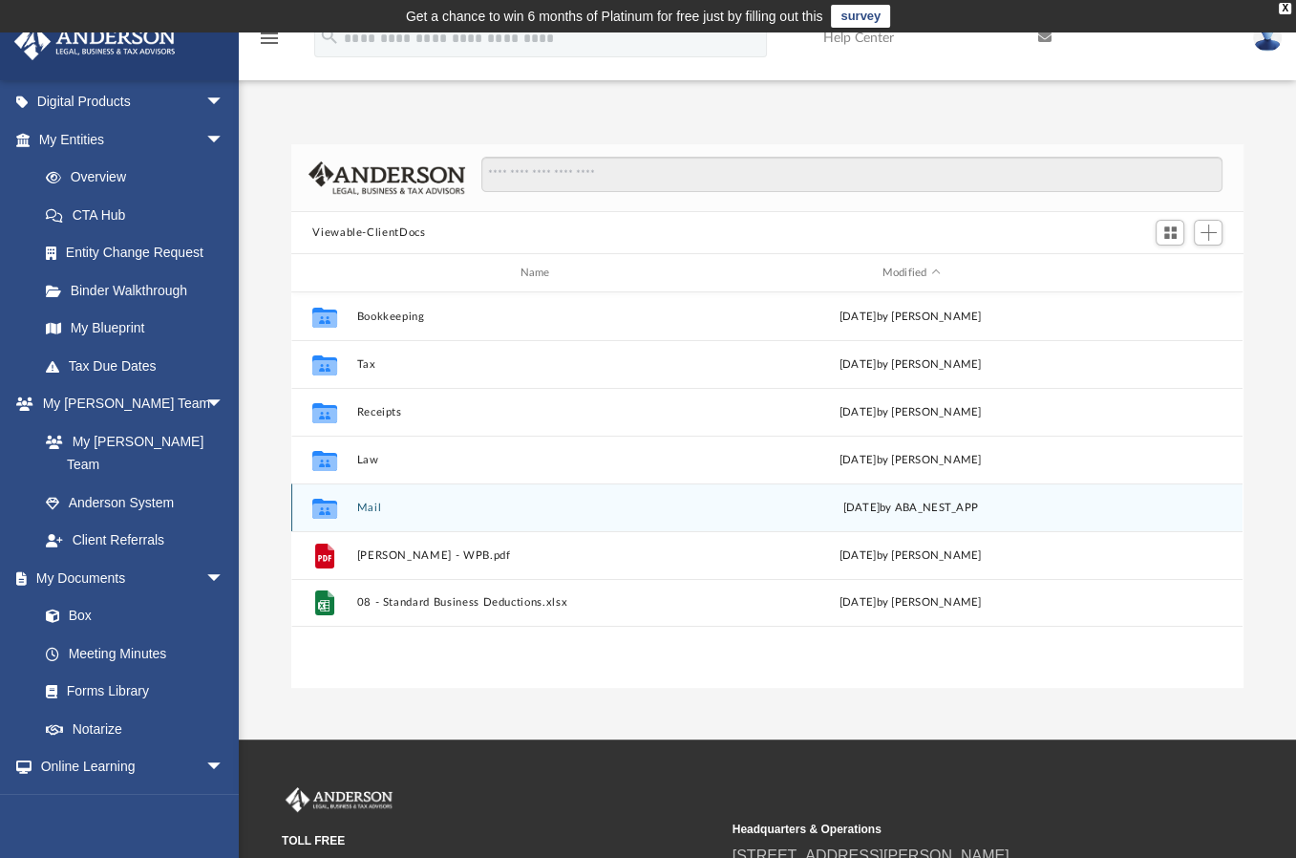
click at [376, 507] on button "Mail" at bounding box center [539, 507] width 364 height 12
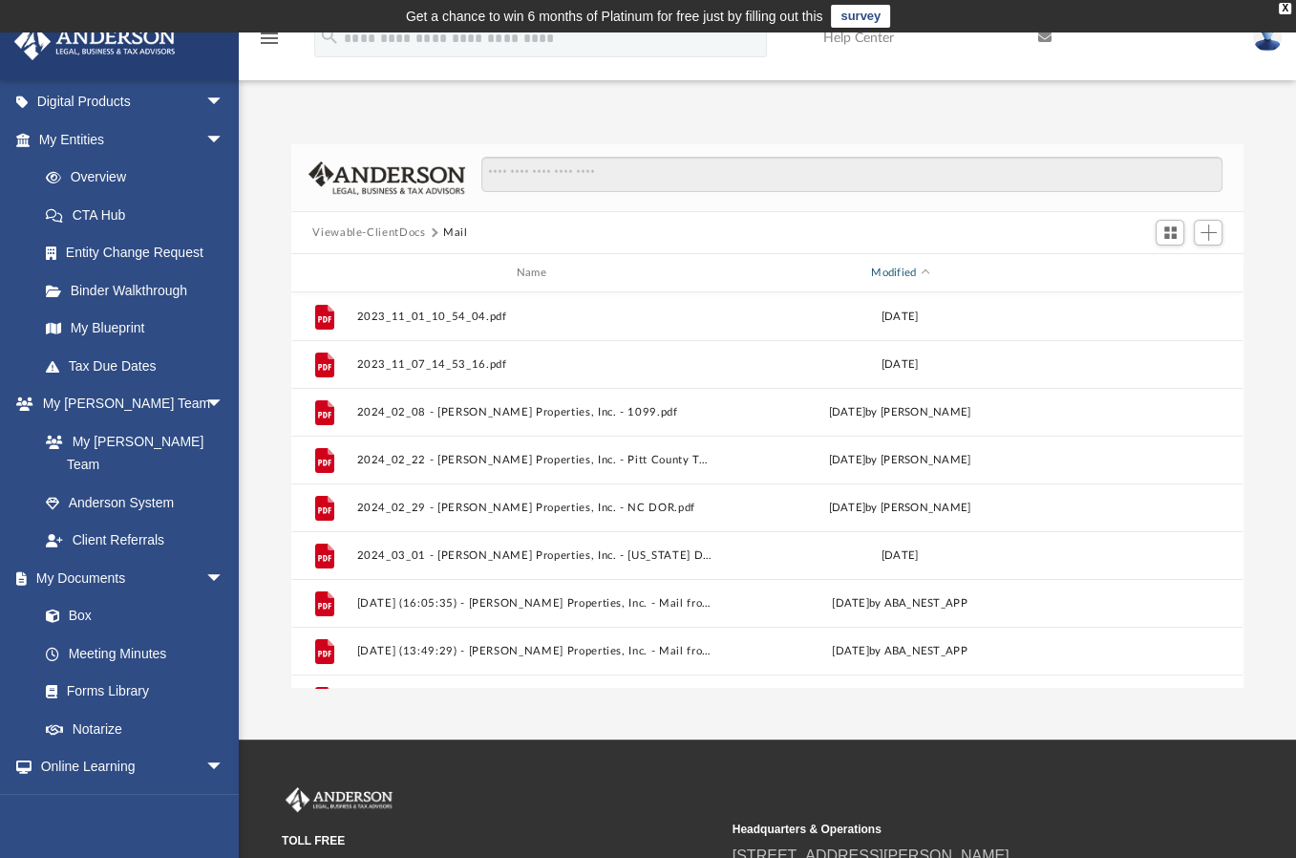
click at [904, 266] on div "Modified" at bounding box center [899, 273] width 357 height 17
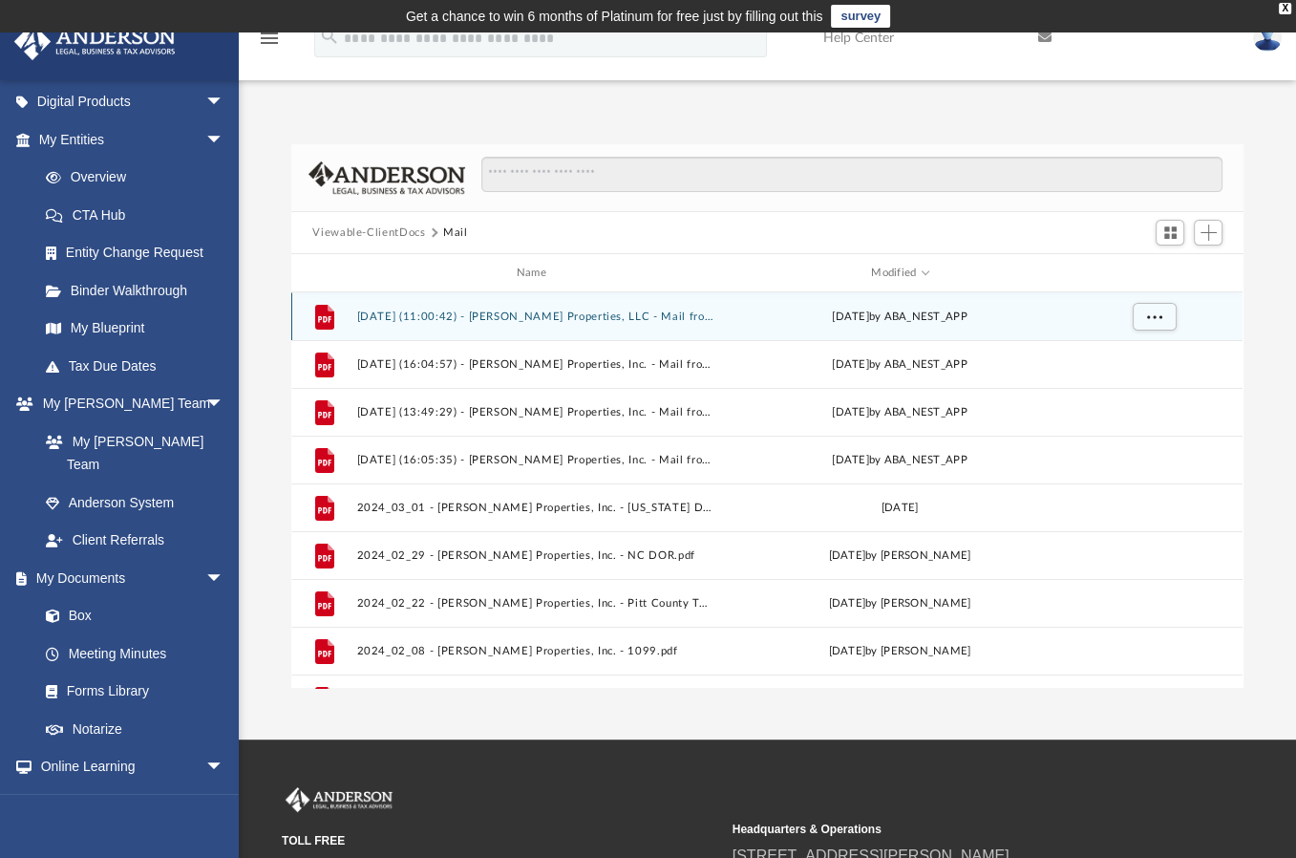
click at [632, 315] on button "2025.07.17 (11:00:42) - Green Rose Properties, LLC - Mail from PITT COUNTY TAX …" at bounding box center [535, 316] width 356 height 12
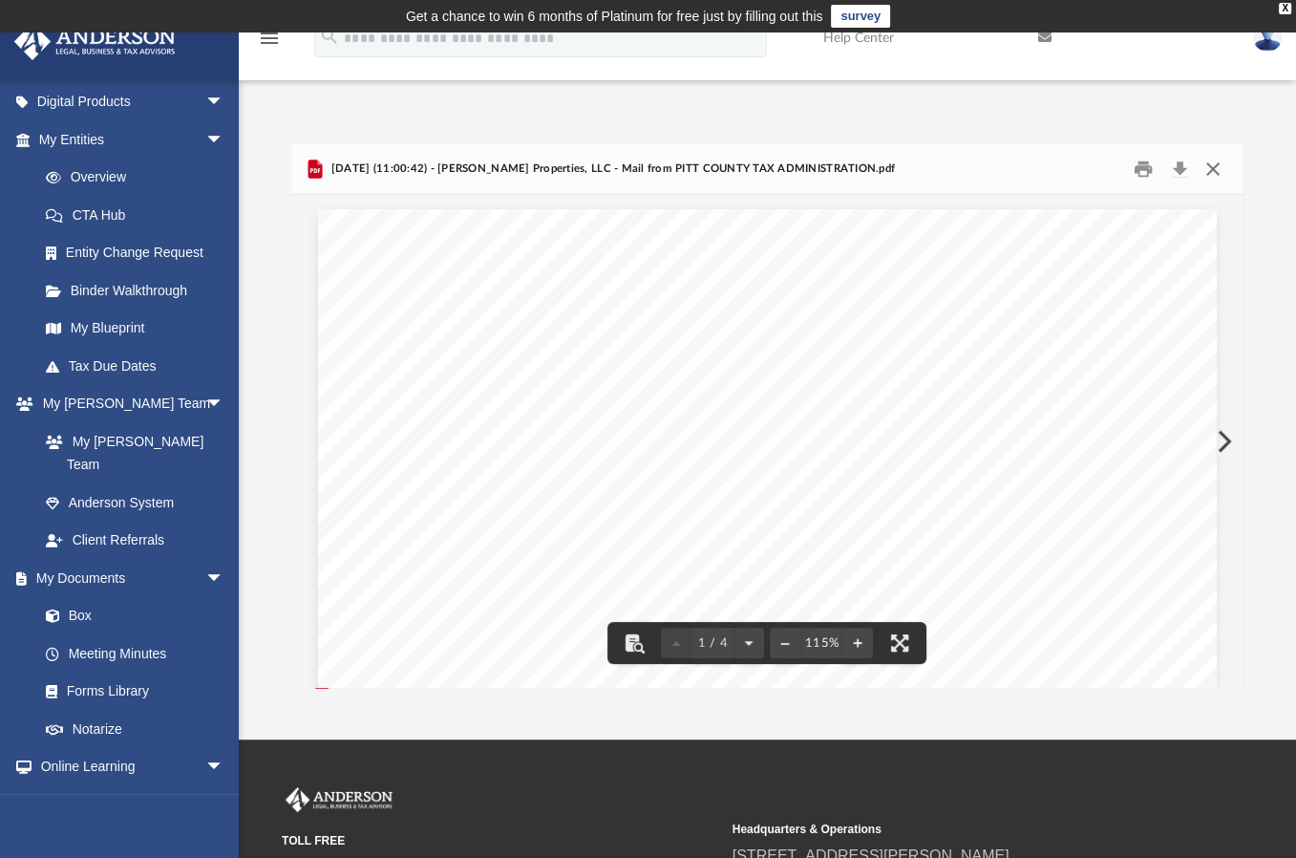
click at [1215, 167] on button "Close" at bounding box center [1213, 170] width 34 height 30
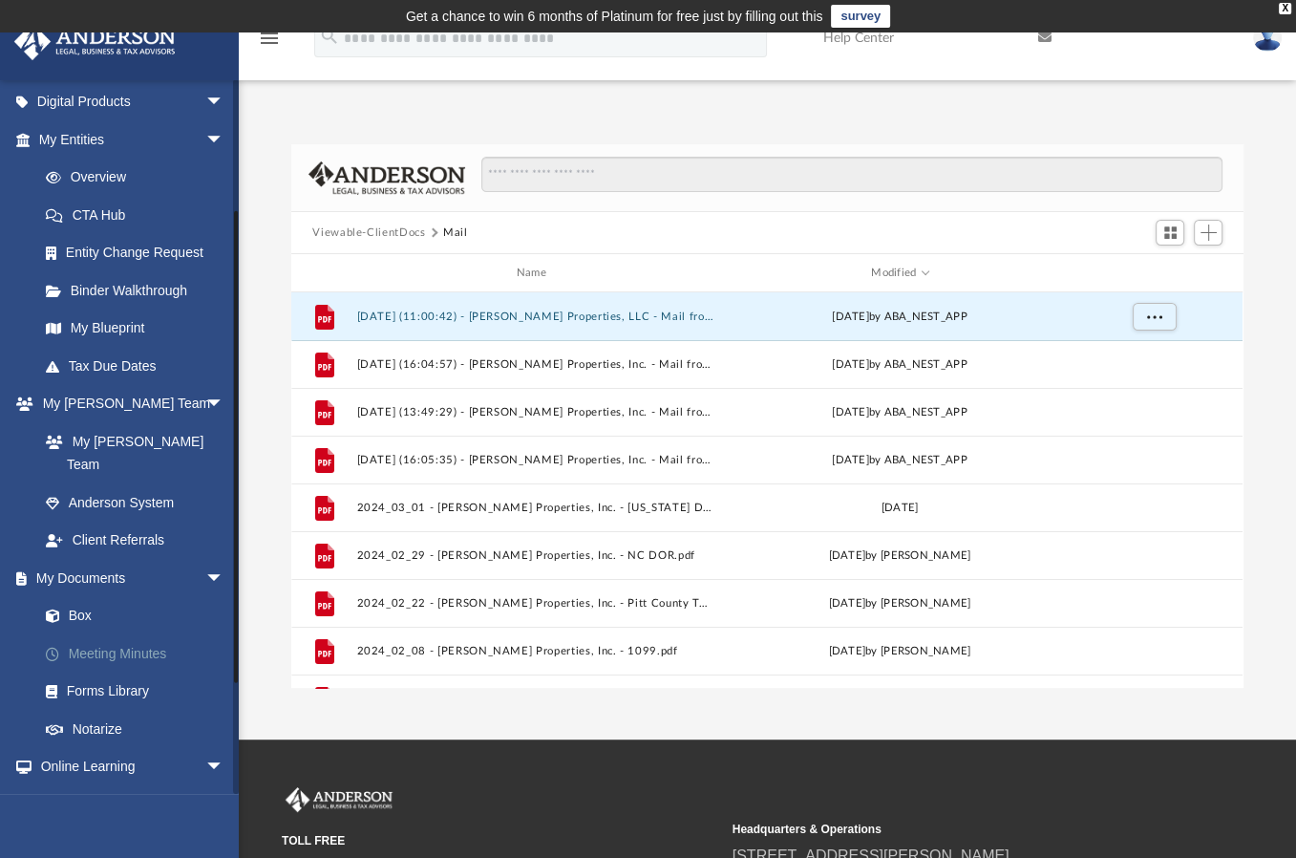
click at [116, 634] on link "Meeting Minutes" at bounding box center [140, 653] width 226 height 38
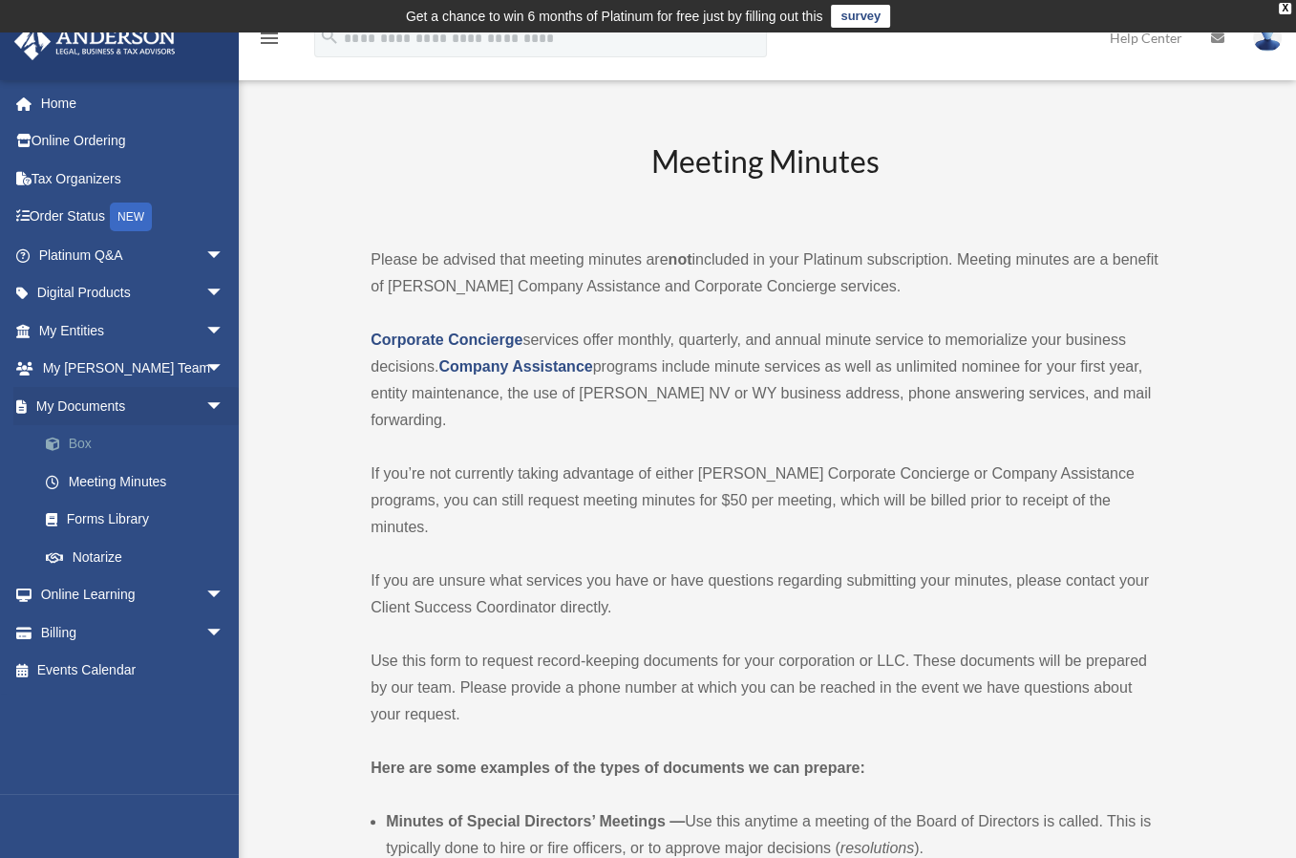
click at [87, 432] on link "Box" at bounding box center [140, 444] width 226 height 38
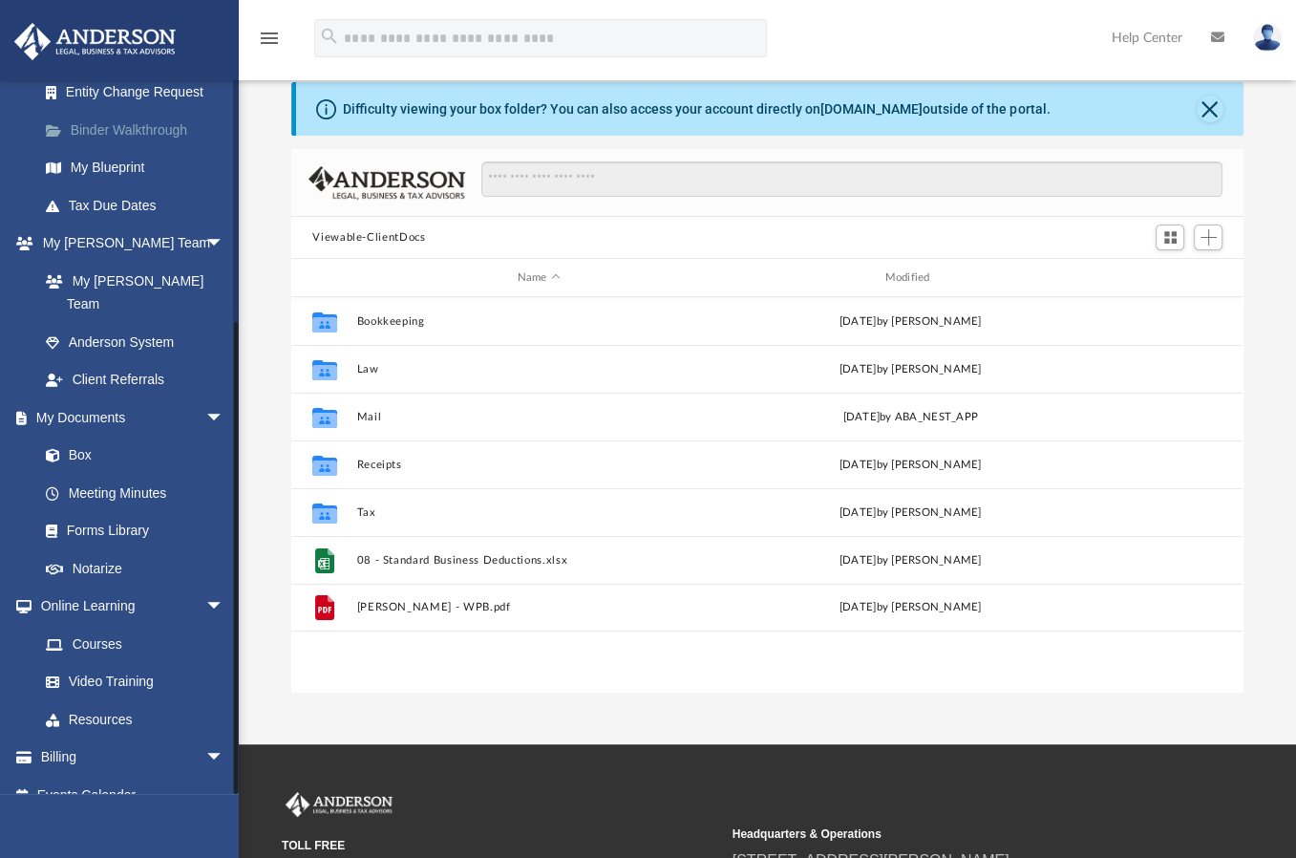
scroll to position [96, 0]
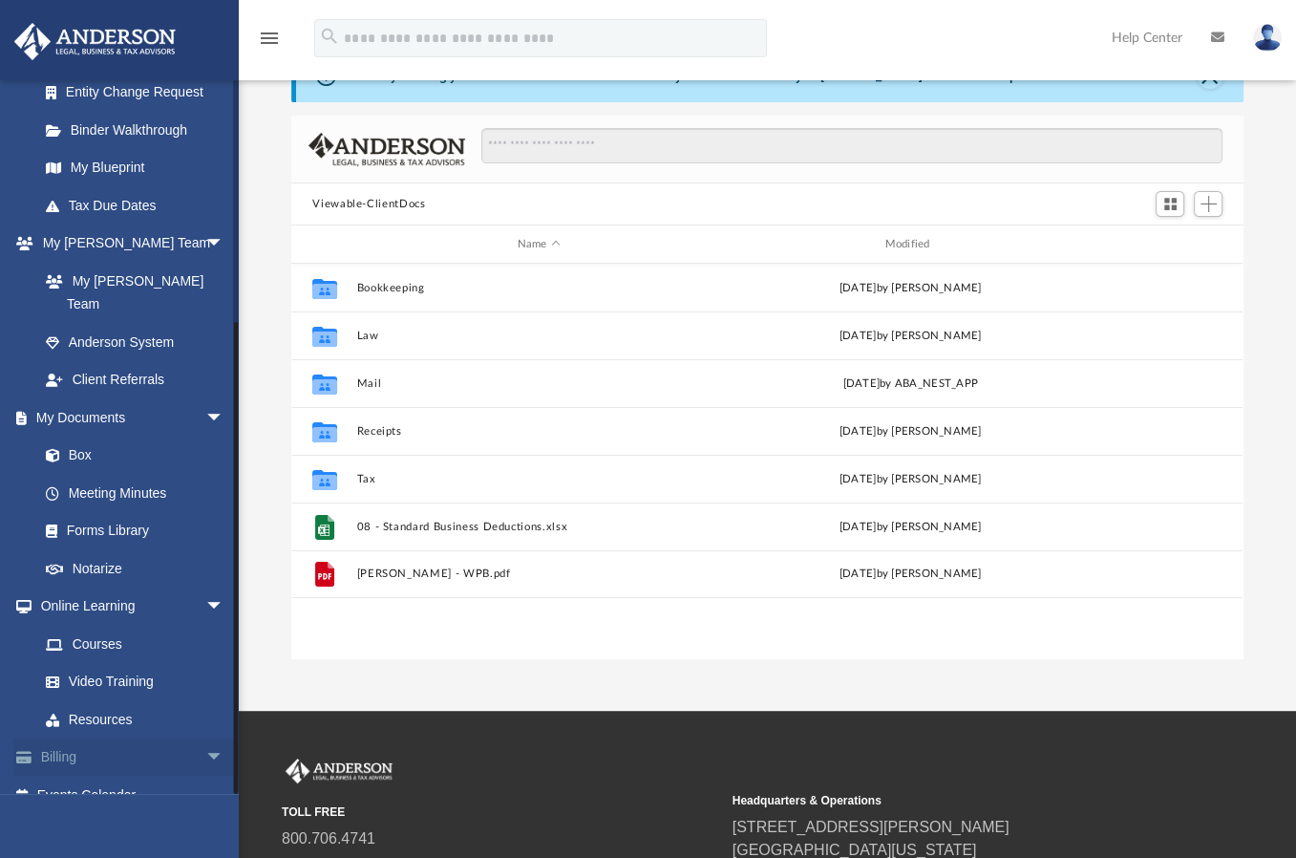
click at [65, 738] on link "Billing arrow_drop_down" at bounding box center [133, 757] width 240 height 38
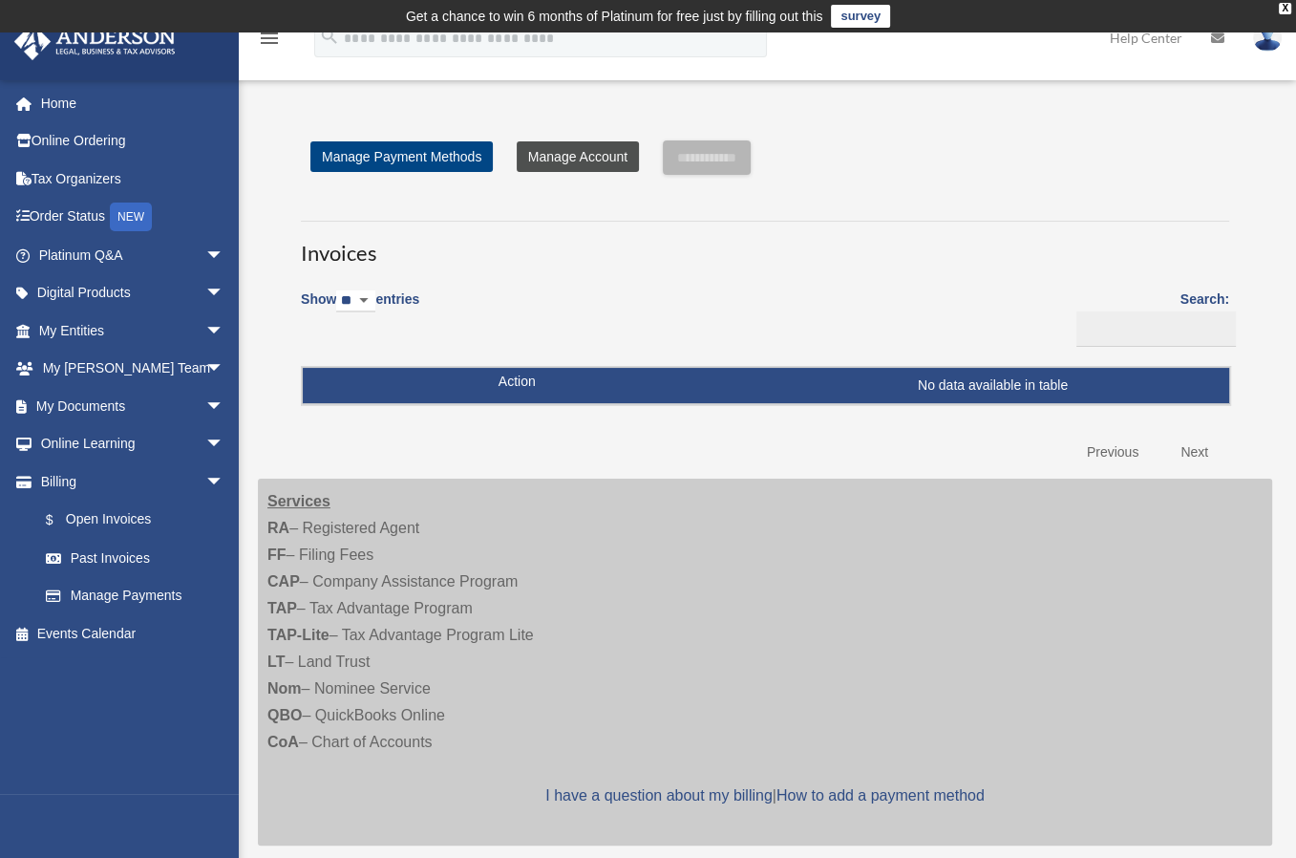
click at [596, 156] on link "Manage Account" at bounding box center [578, 156] width 122 height 31
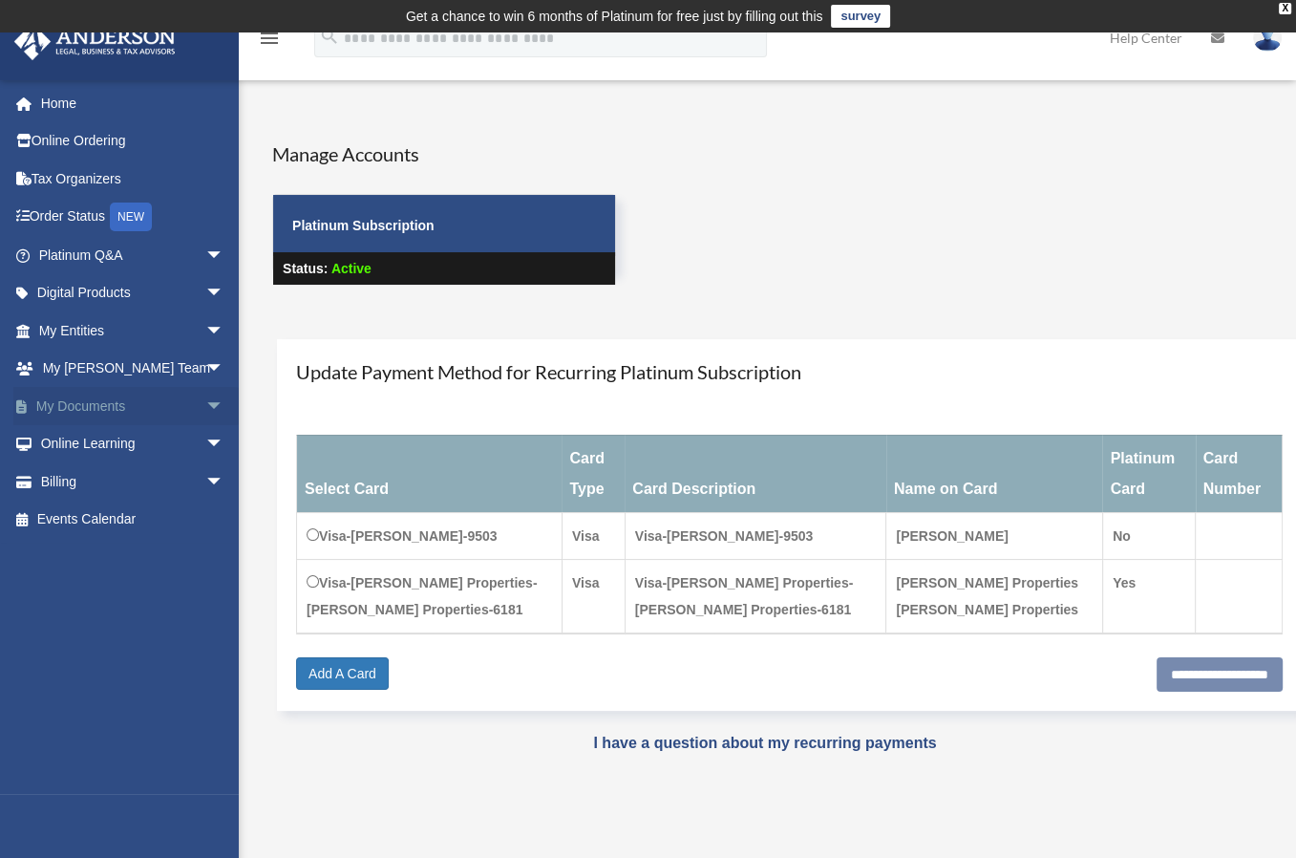
click at [205, 402] on span "arrow_drop_down" at bounding box center [224, 406] width 38 height 39
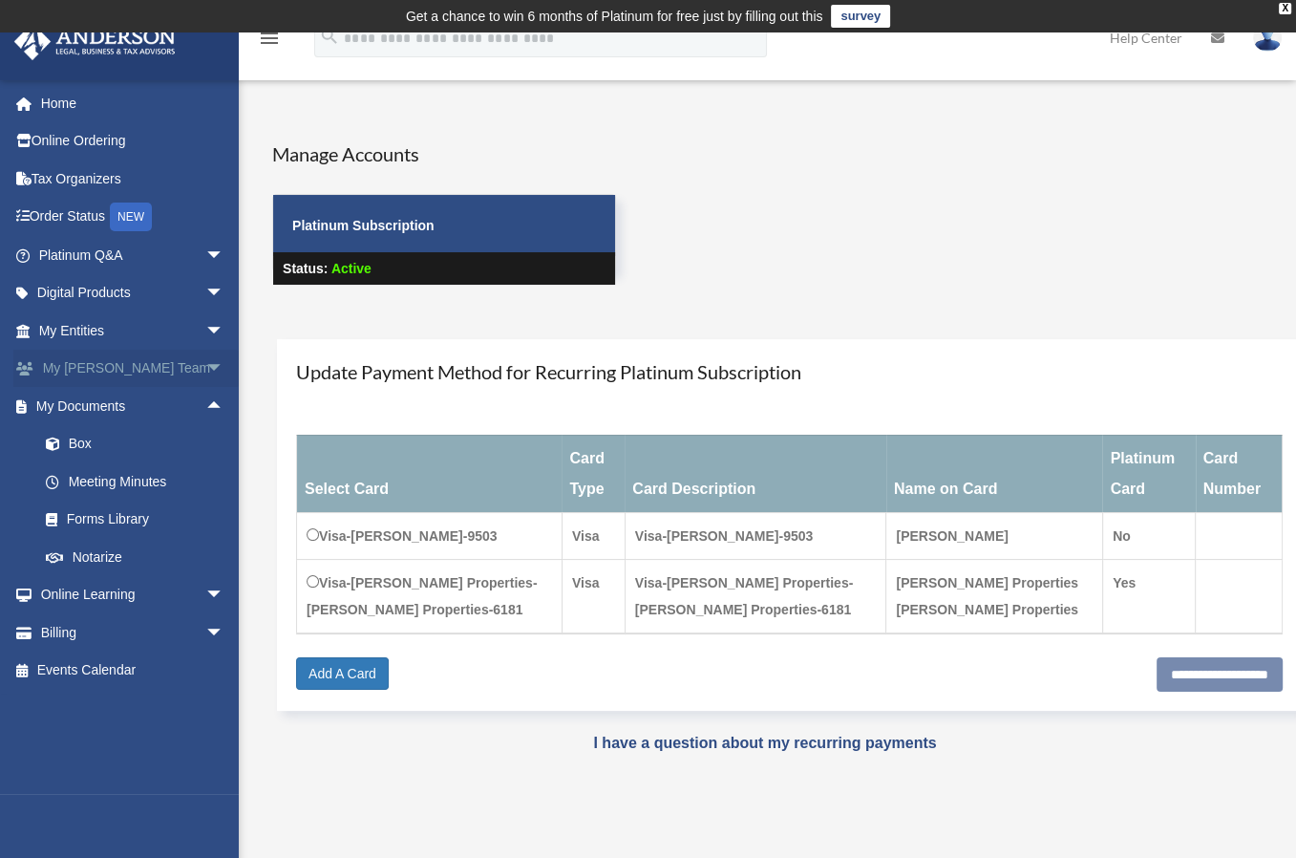
click at [205, 366] on span "arrow_drop_down" at bounding box center [224, 369] width 38 height 39
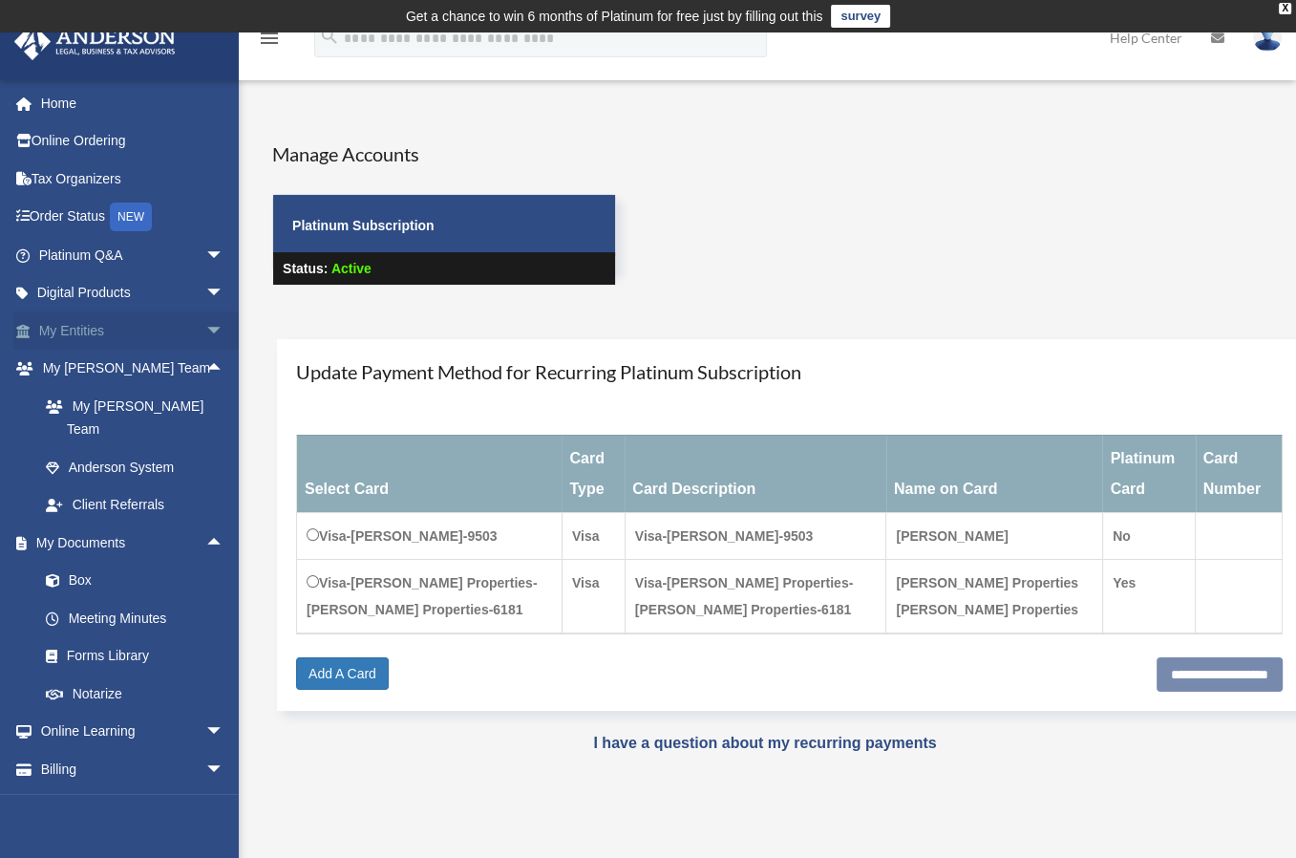
click at [205, 328] on span "arrow_drop_down" at bounding box center [224, 330] width 38 height 39
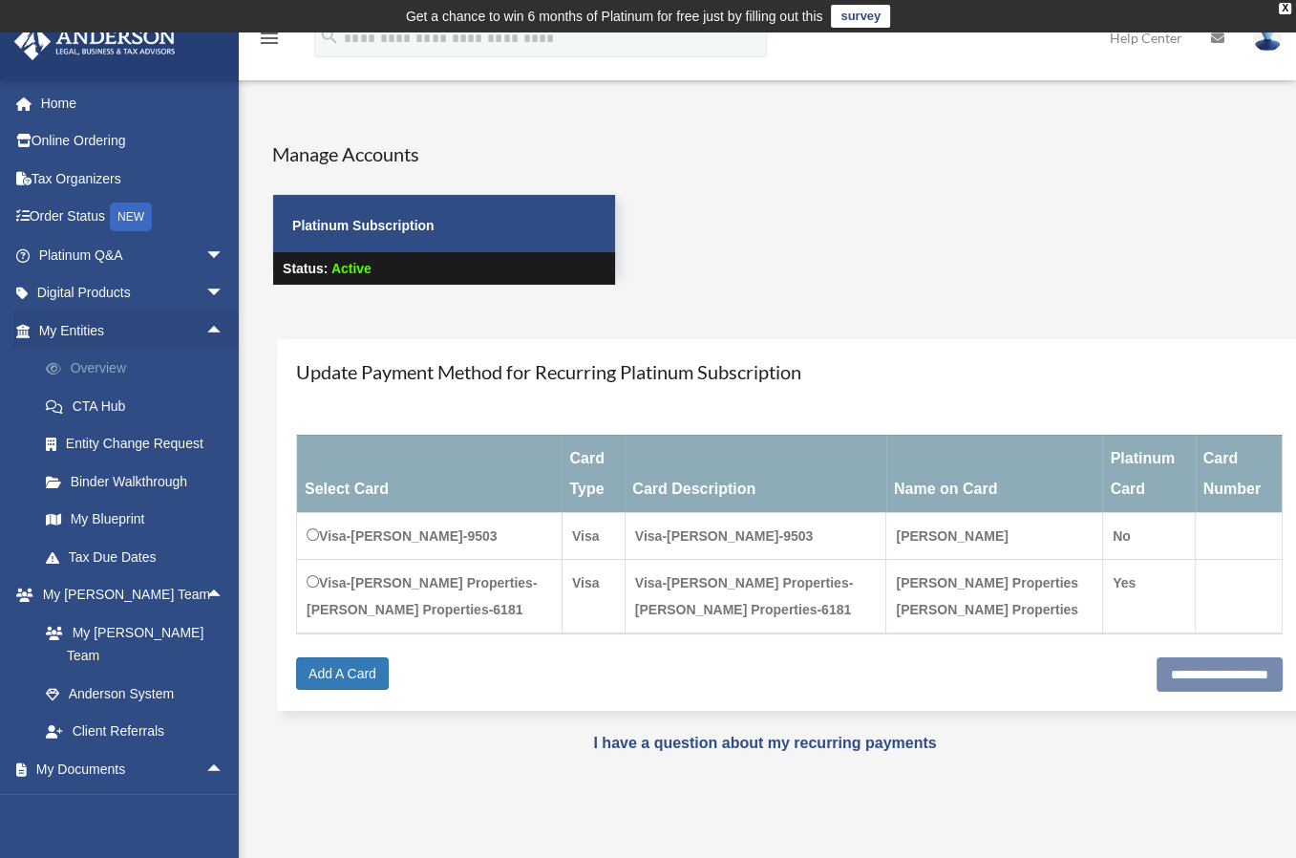
click at [111, 362] on link "Overview" at bounding box center [140, 369] width 226 height 38
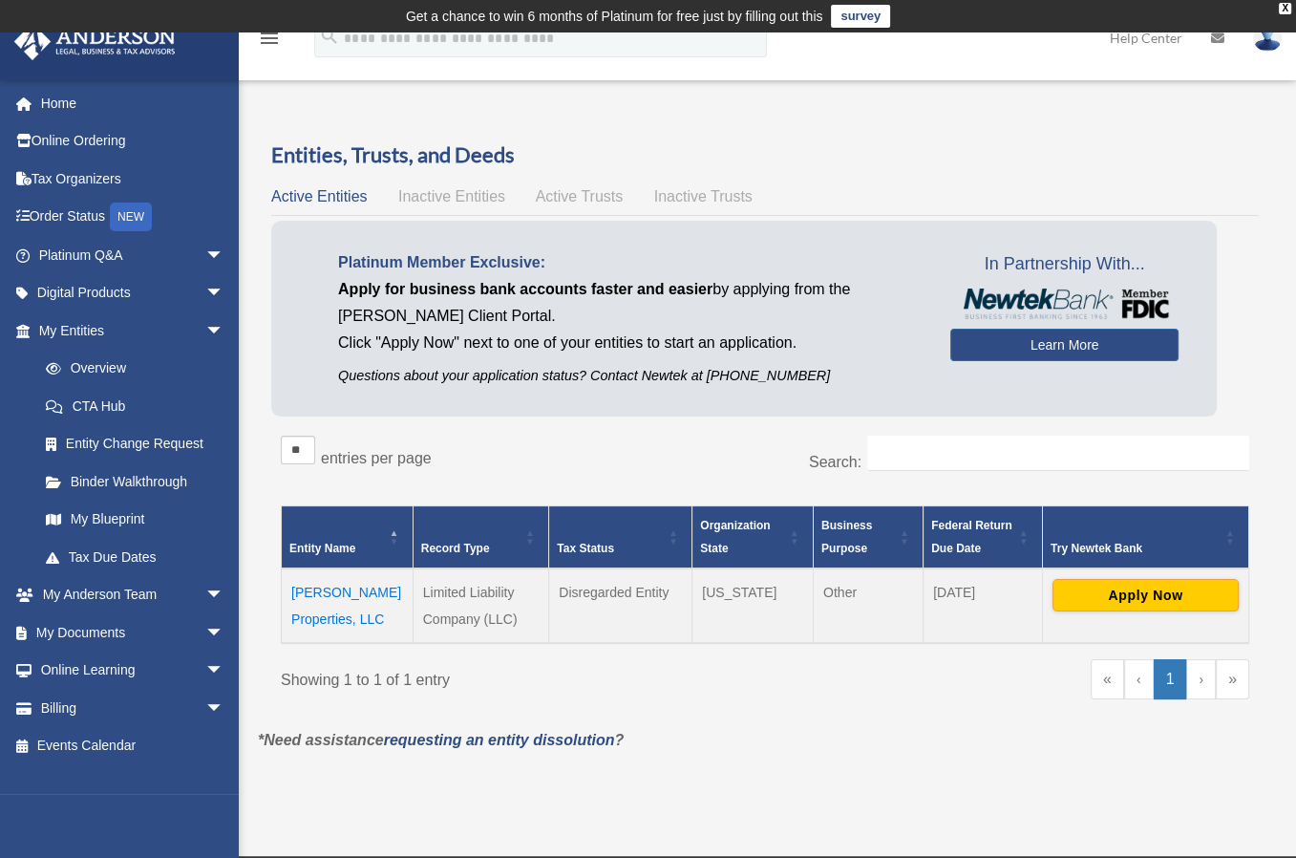
click at [310, 616] on td "[PERSON_NAME] Properties, LLC" at bounding box center [348, 605] width 132 height 75
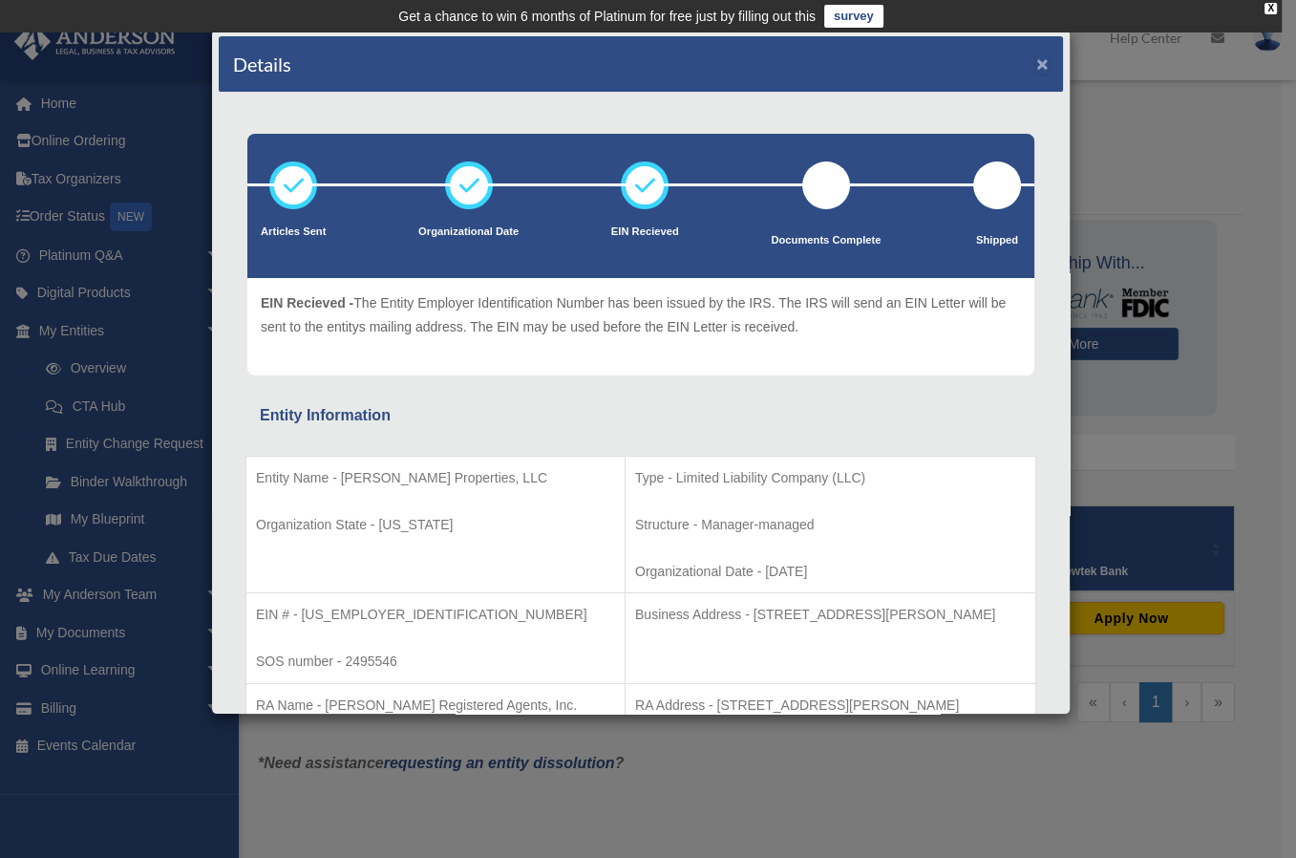
click at [1036, 63] on button "×" at bounding box center [1042, 63] width 12 height 20
